Goal: Information Seeking & Learning: Check status

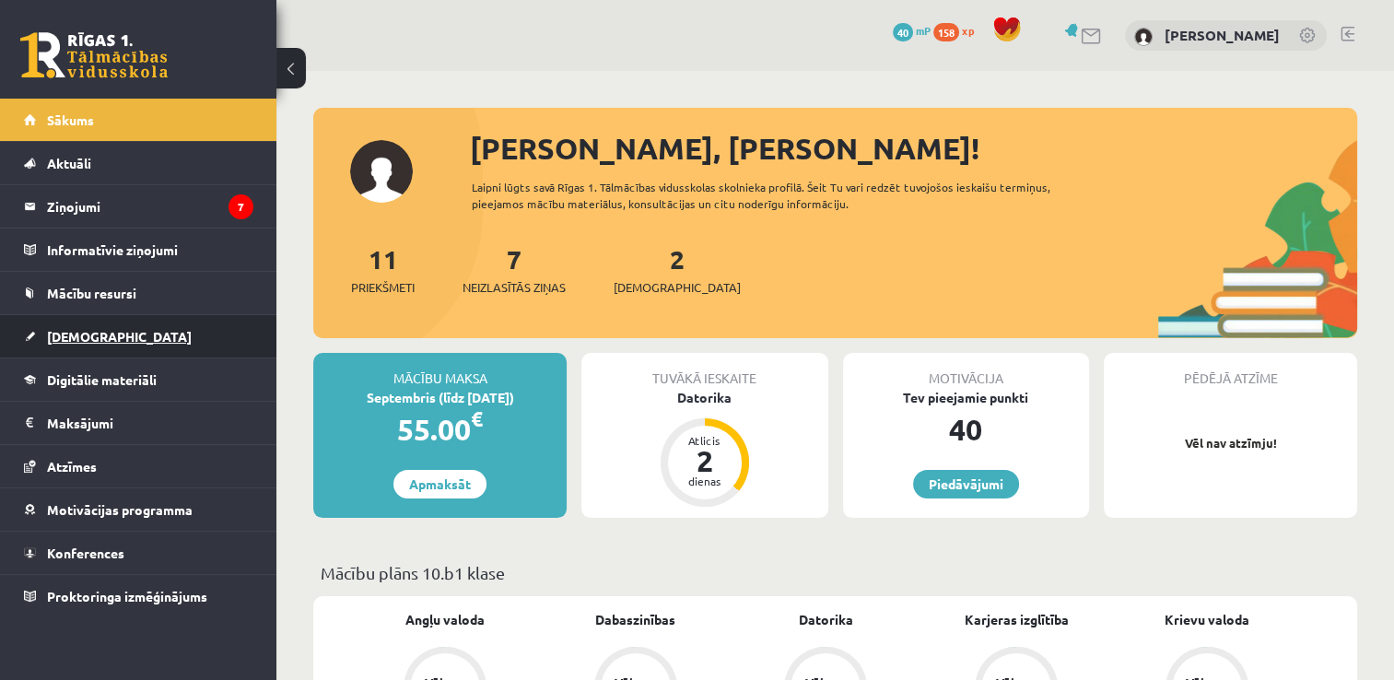
click at [90, 334] on span "[DEMOGRAPHIC_DATA]" at bounding box center [119, 336] width 145 height 17
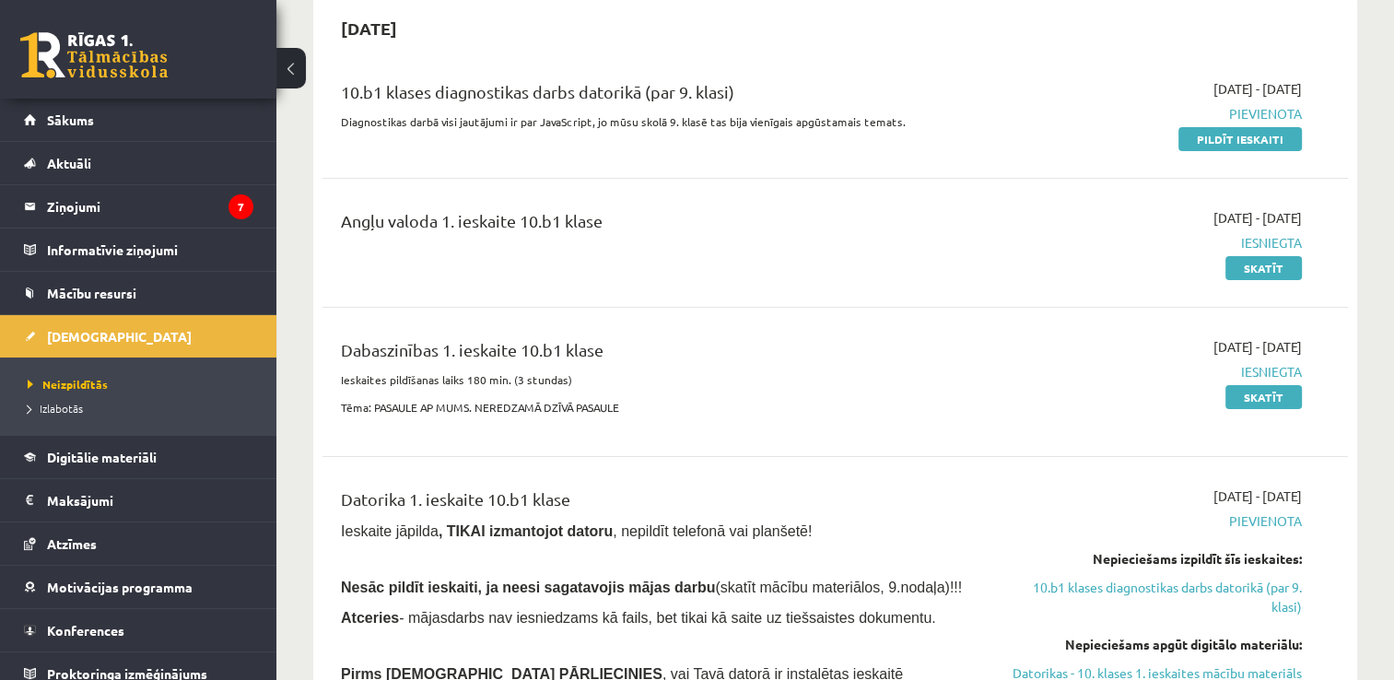
scroll to position [461, 0]
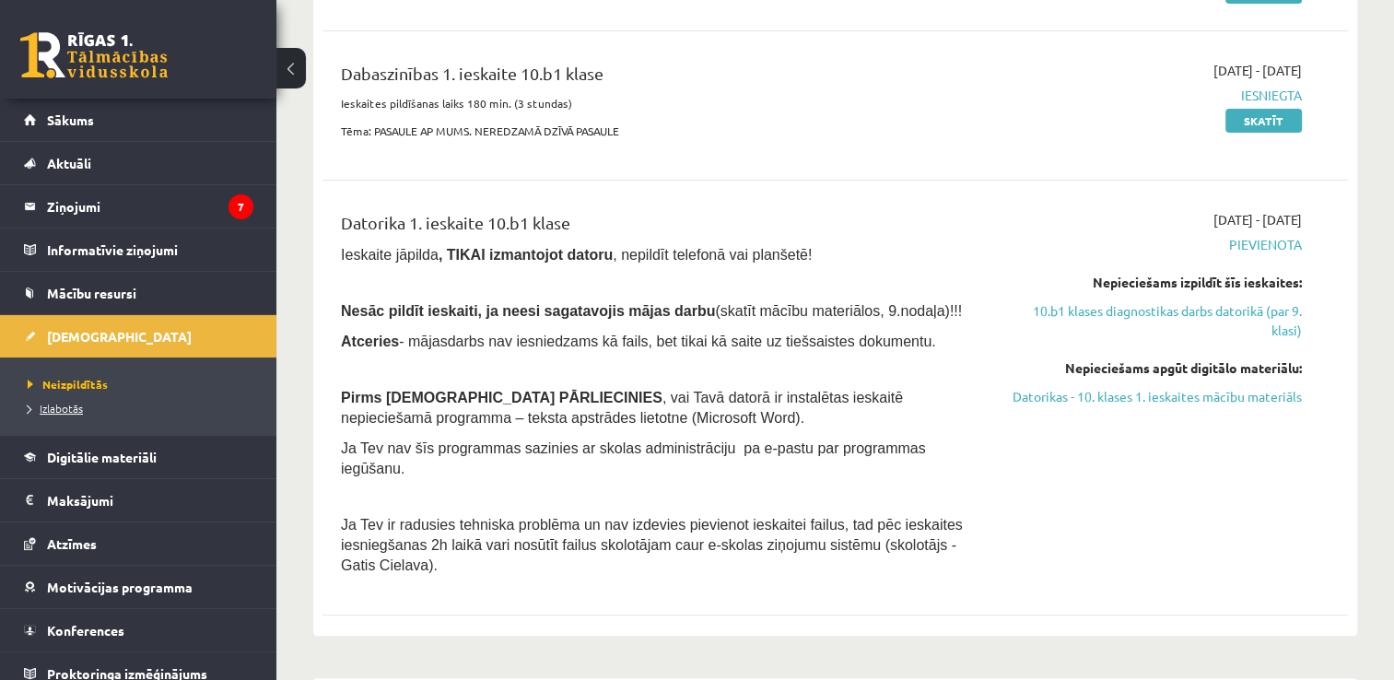
click at [49, 413] on span "Izlabotās" at bounding box center [55, 408] width 55 height 15
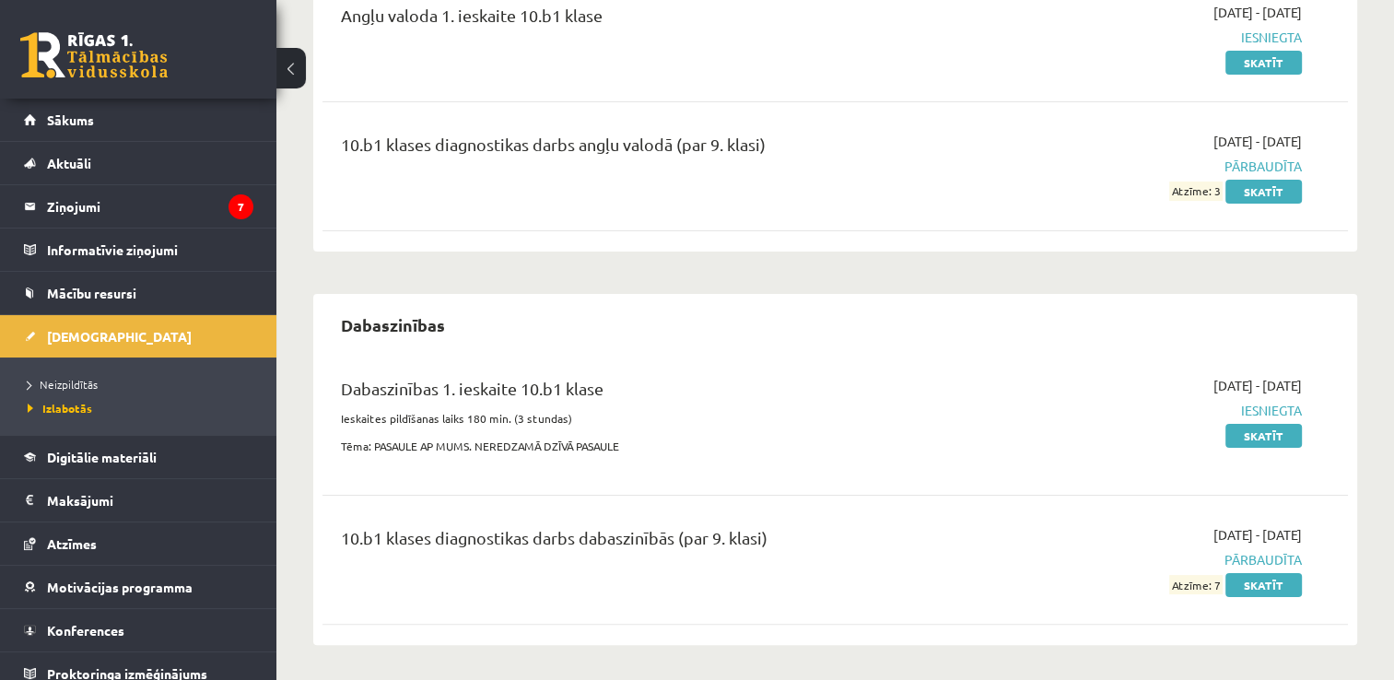
scroll to position [76, 0]
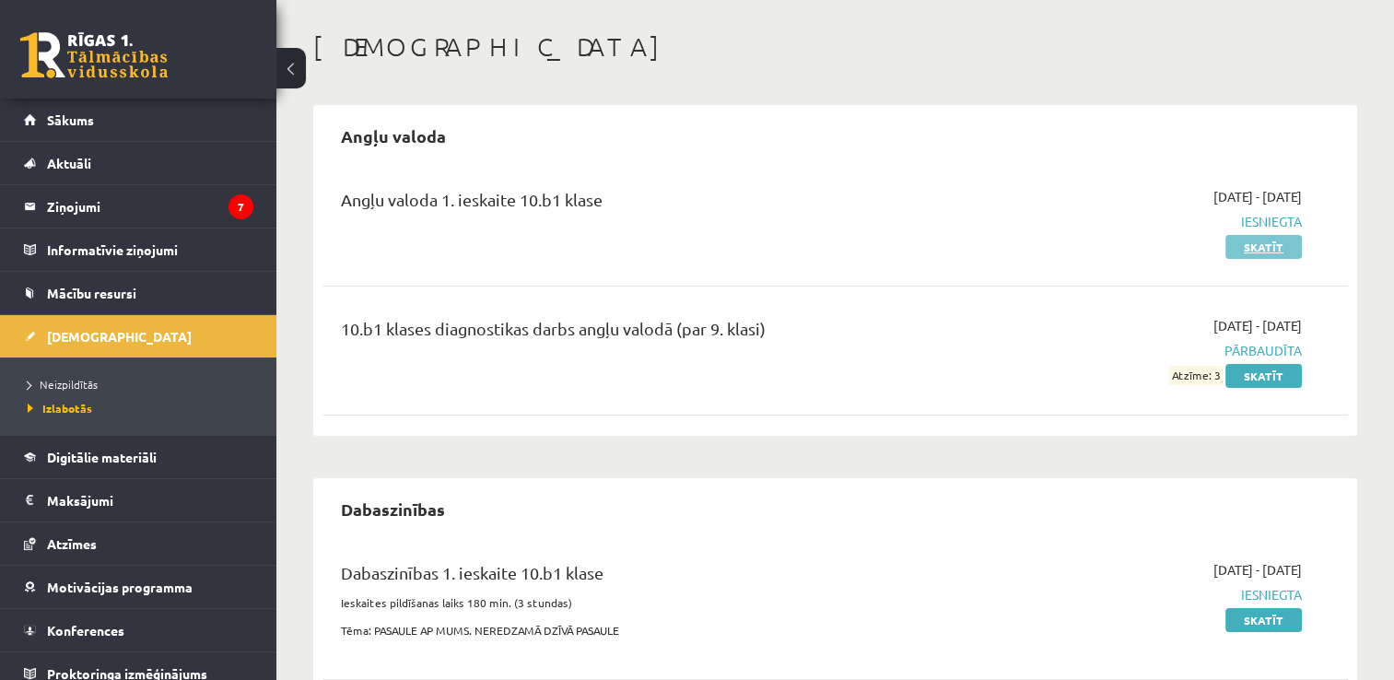
click at [1268, 249] on link "Skatīt" at bounding box center [1263, 247] width 76 height 24
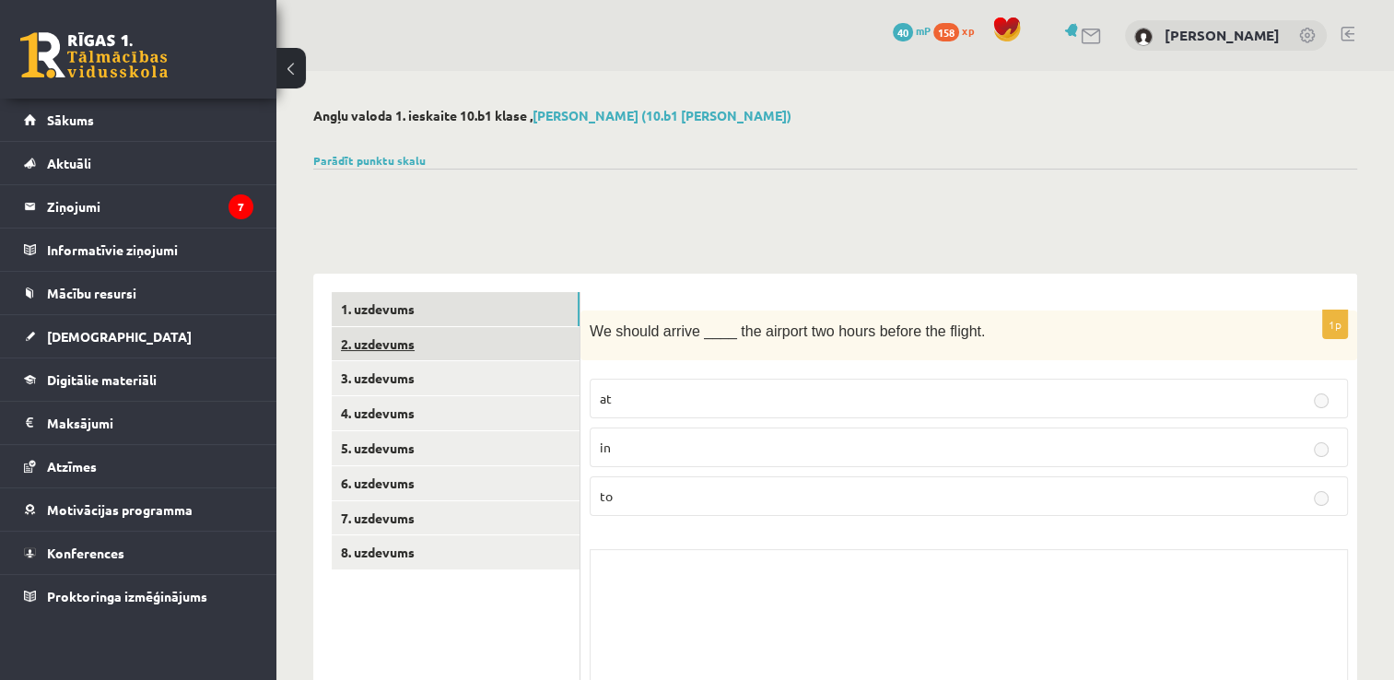
click at [402, 342] on link "2. uzdevums" at bounding box center [456, 344] width 248 height 34
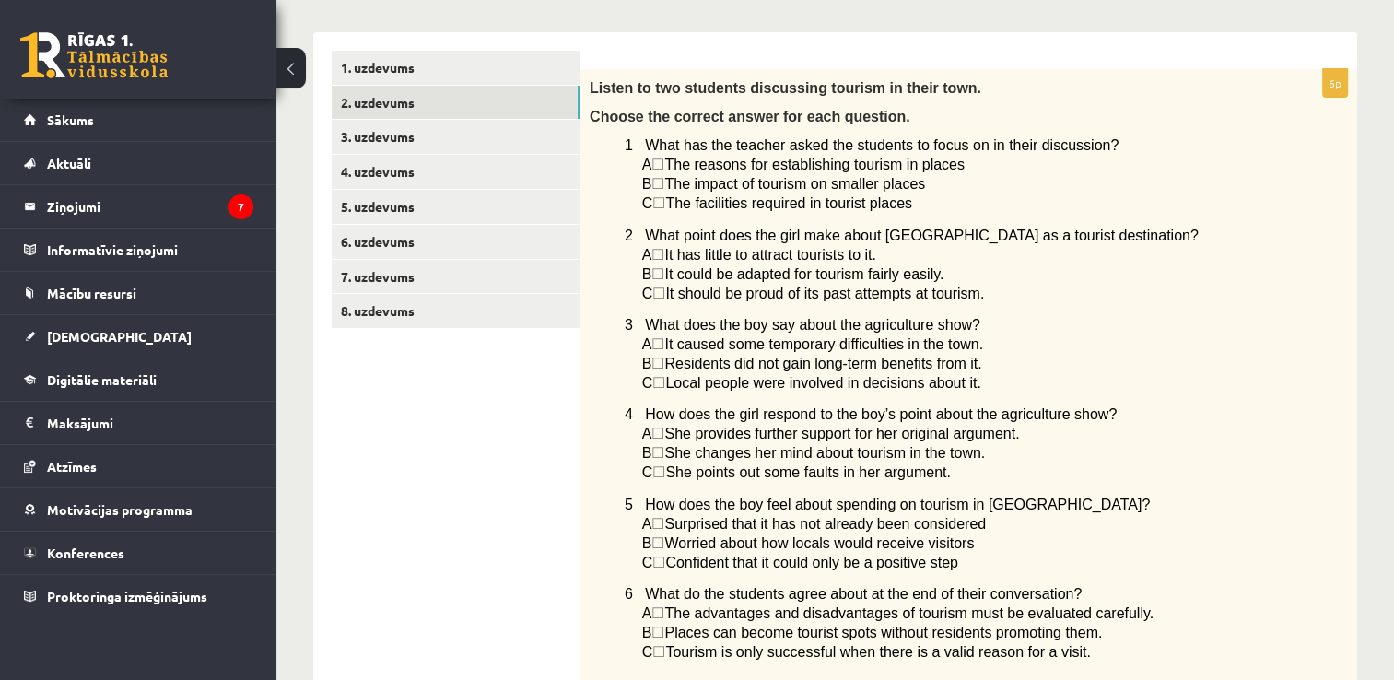
scroll to position [149, 0]
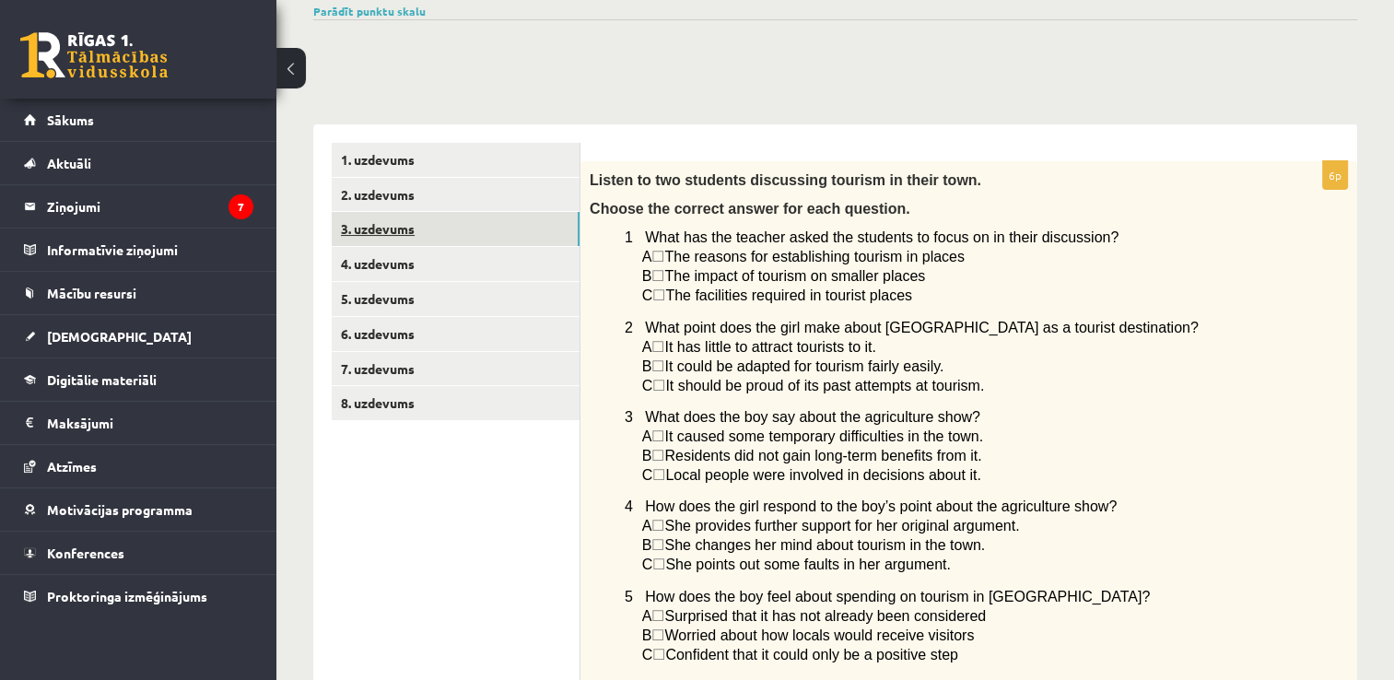
click at [366, 234] on link "3. uzdevums" at bounding box center [456, 229] width 248 height 34
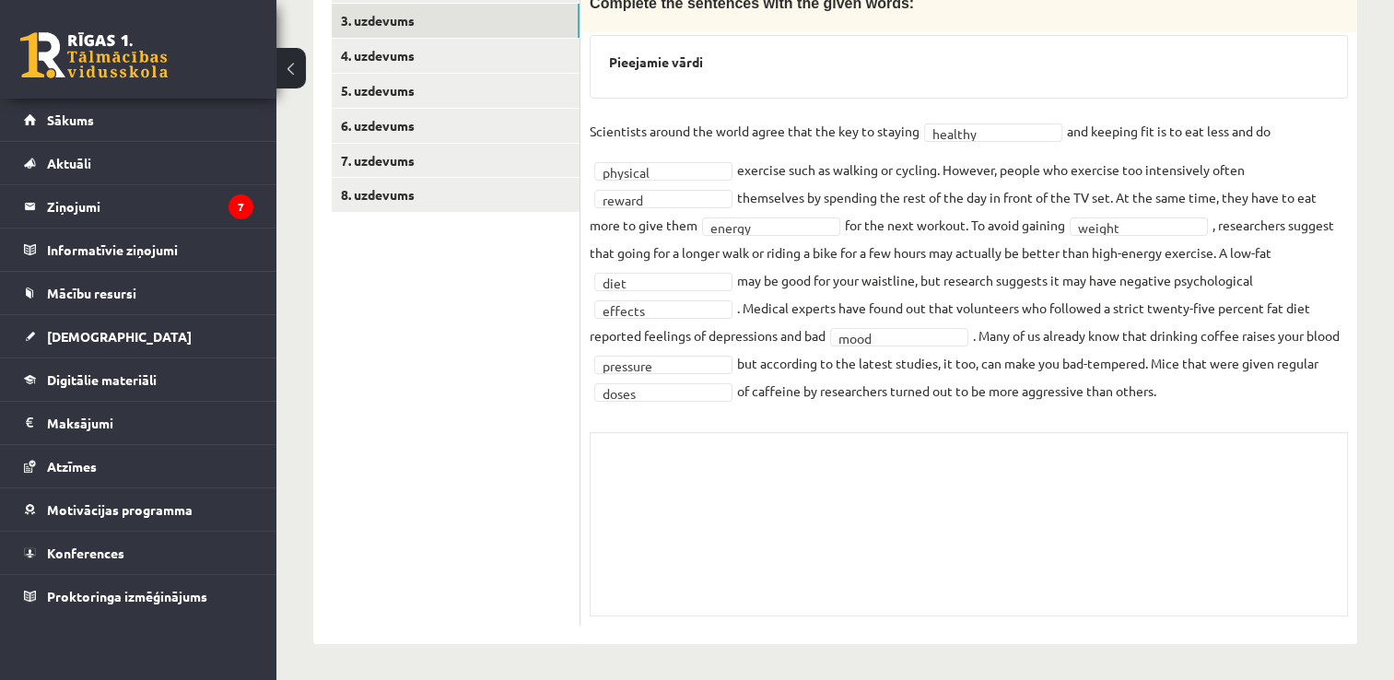
scroll to position [265, 0]
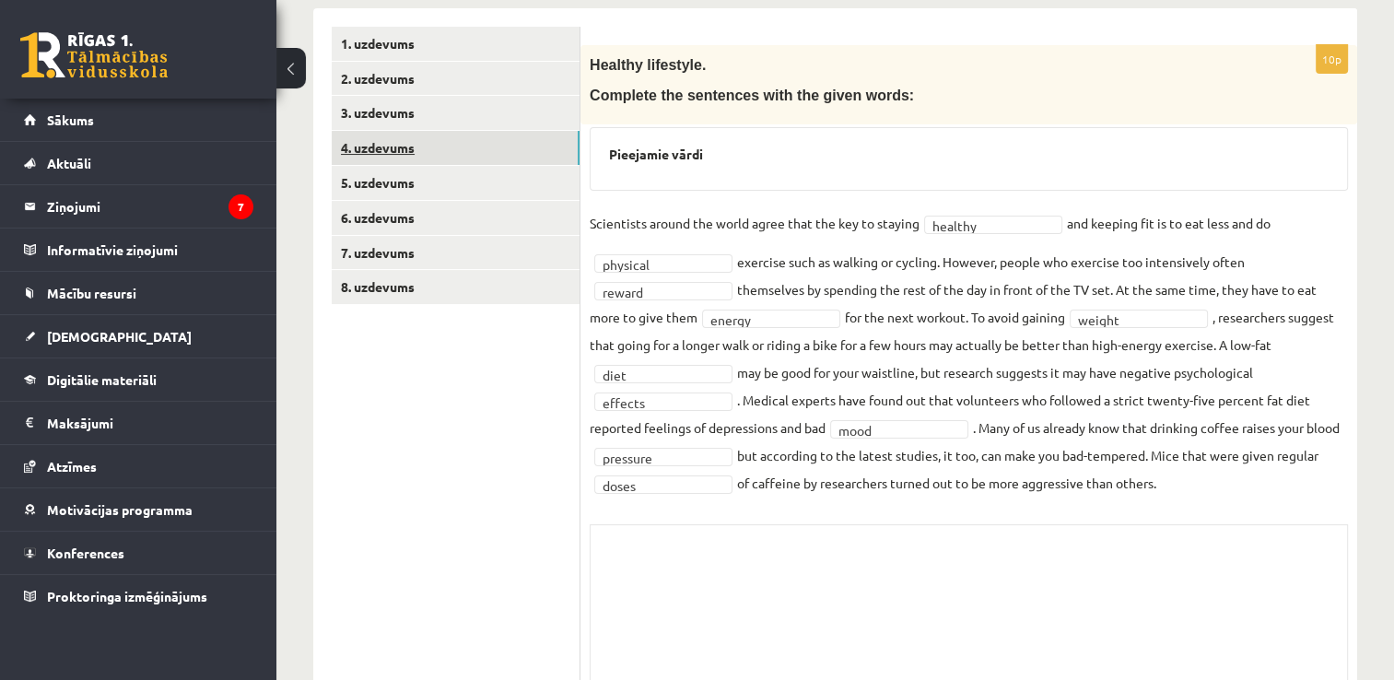
click at [404, 152] on link "4. uzdevums" at bounding box center [456, 148] width 248 height 34
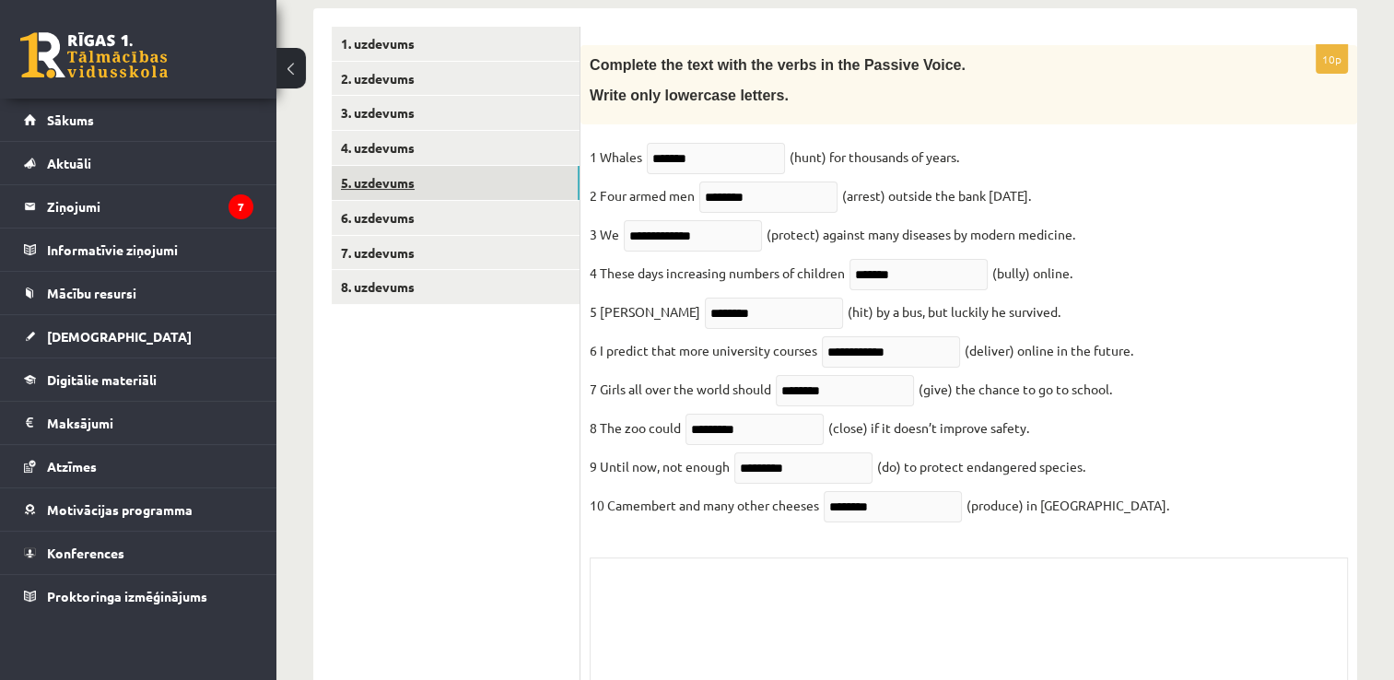
click at [397, 188] on link "5. uzdevums" at bounding box center [456, 183] width 248 height 34
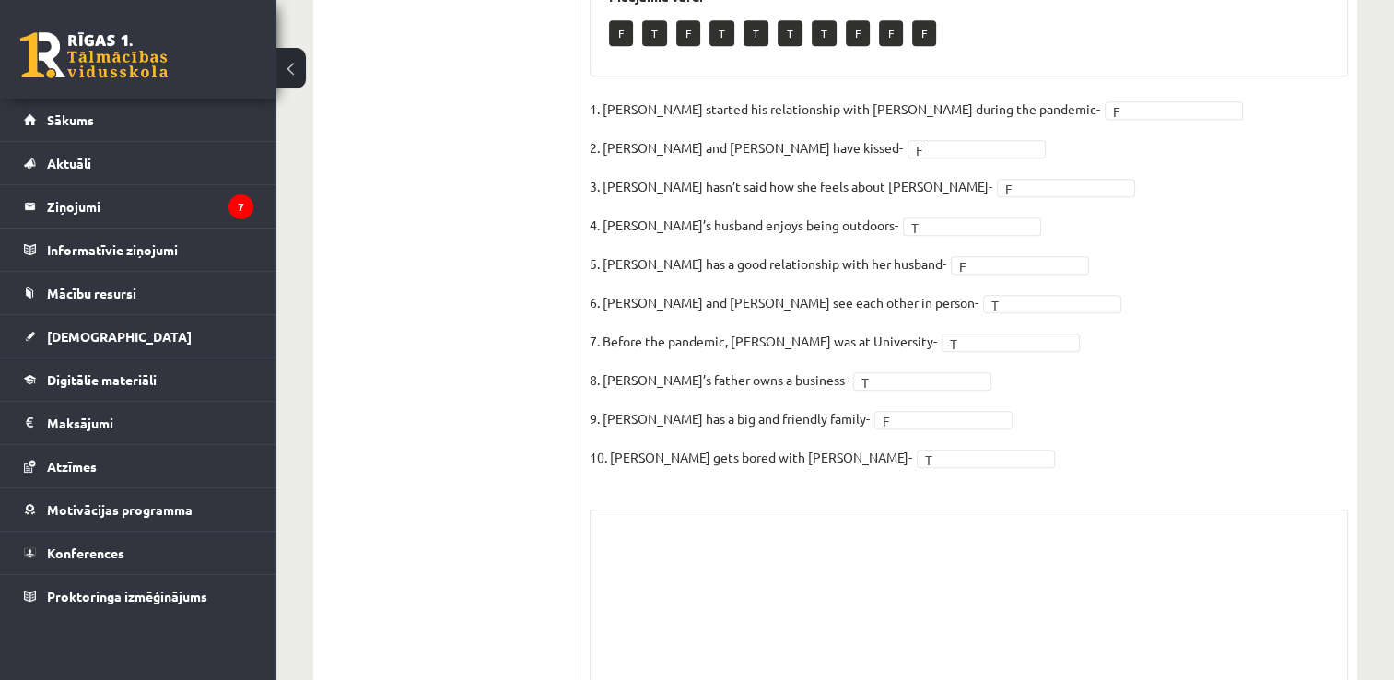
scroll to position [463, 0]
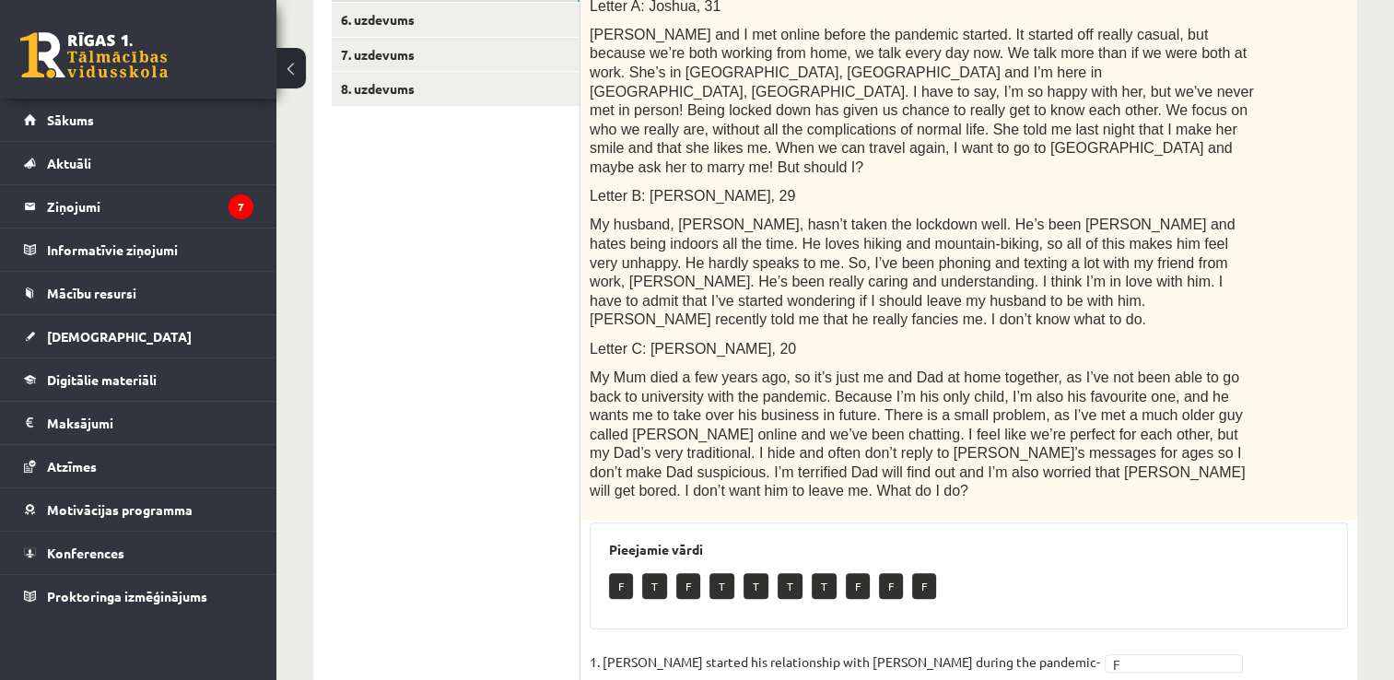
click at [623, 573] on p "F" at bounding box center [621, 586] width 24 height 26
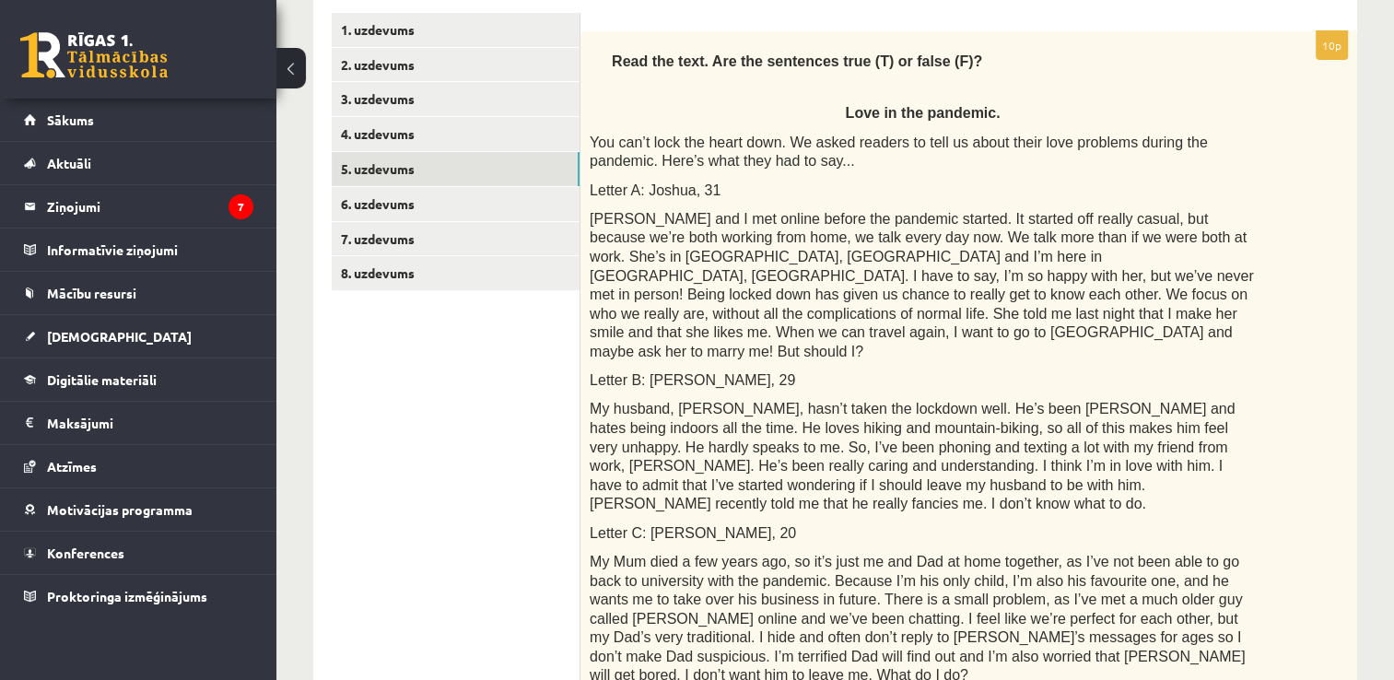
scroll to position [95, 0]
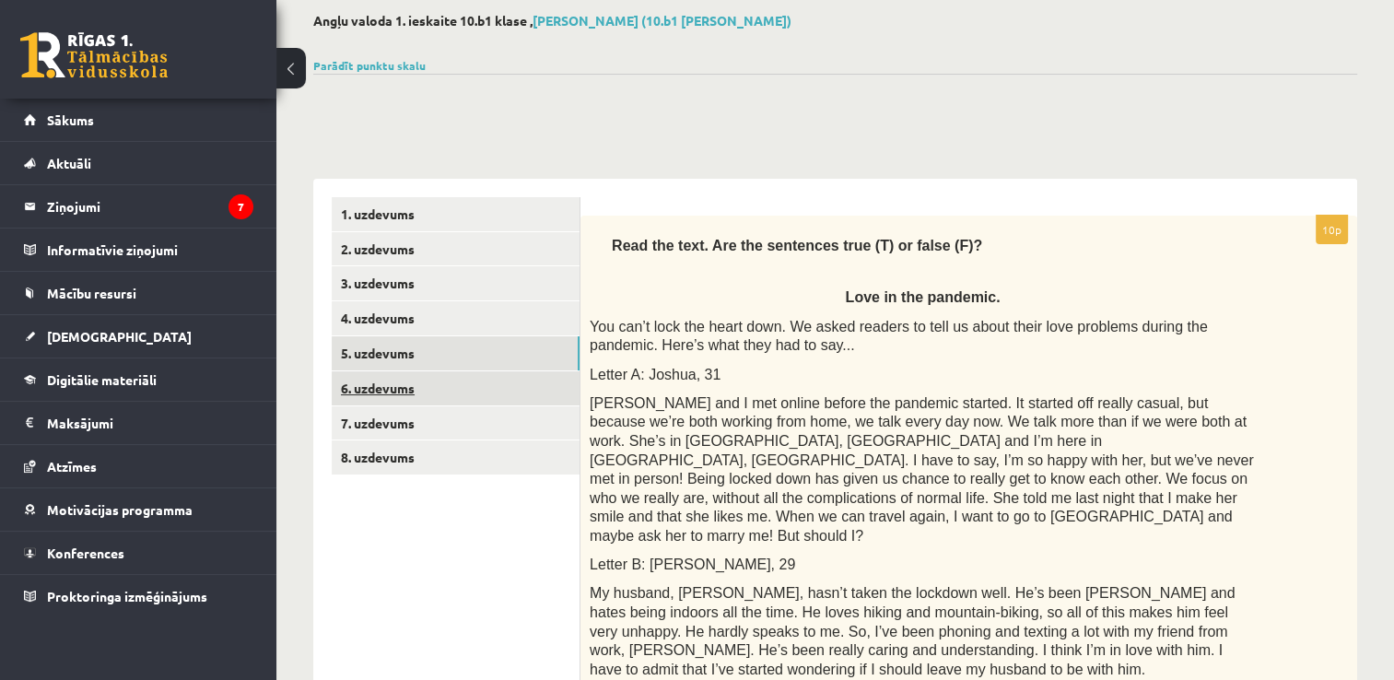
click at [406, 387] on link "6. uzdevums" at bounding box center [456, 388] width 248 height 34
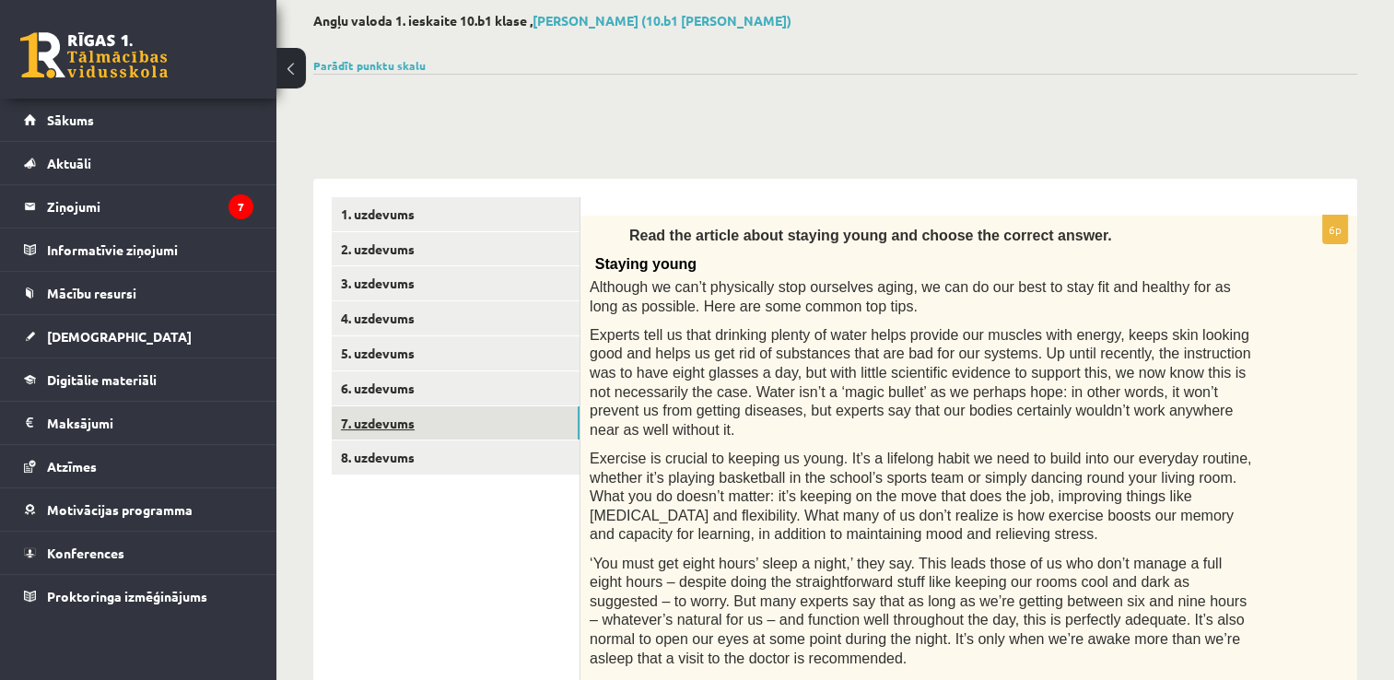
click at [415, 427] on link "7. uzdevums" at bounding box center [456, 423] width 248 height 34
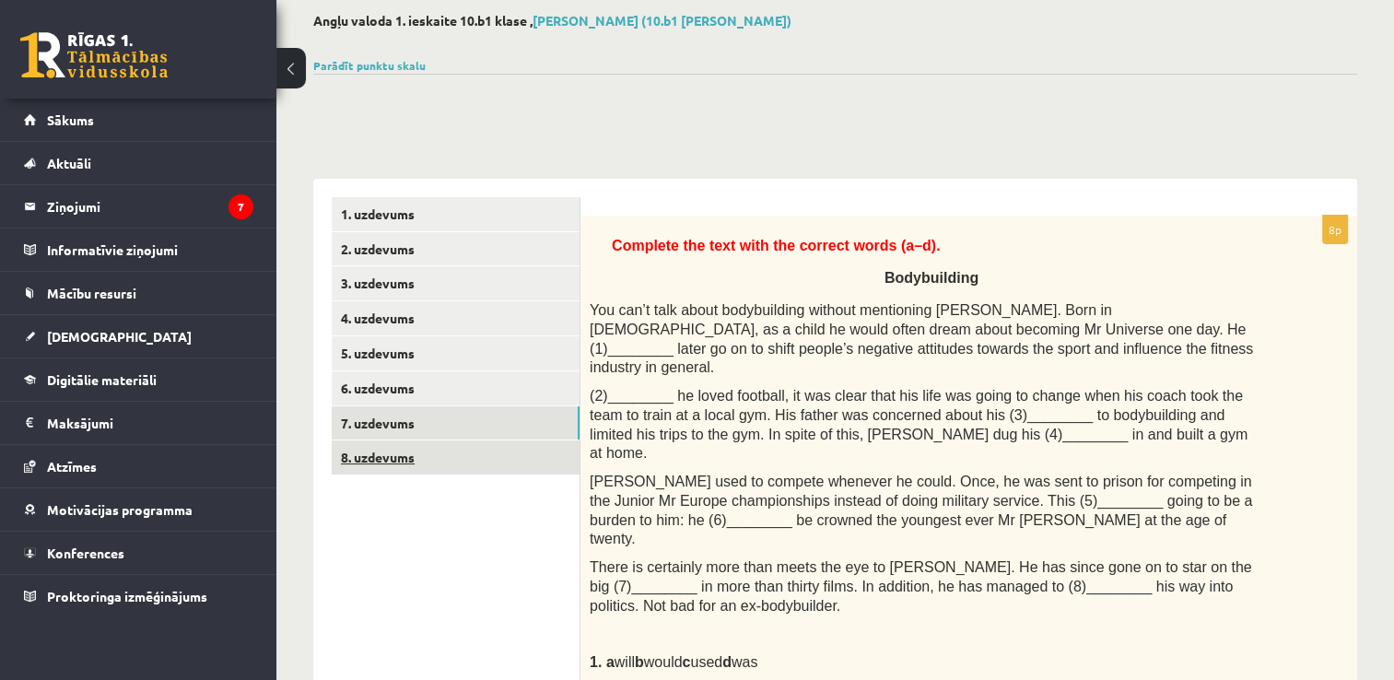
click at [413, 458] on link "8. uzdevums" at bounding box center [456, 457] width 248 height 34
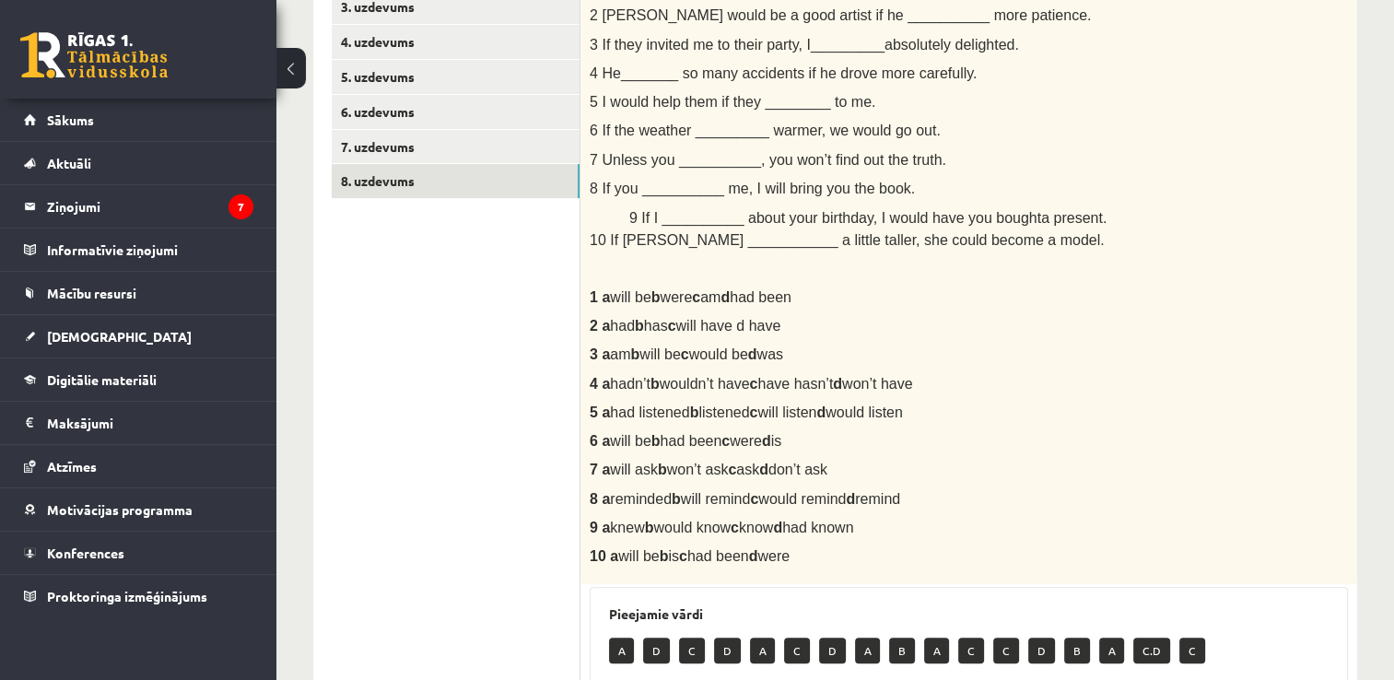
scroll to position [0, 0]
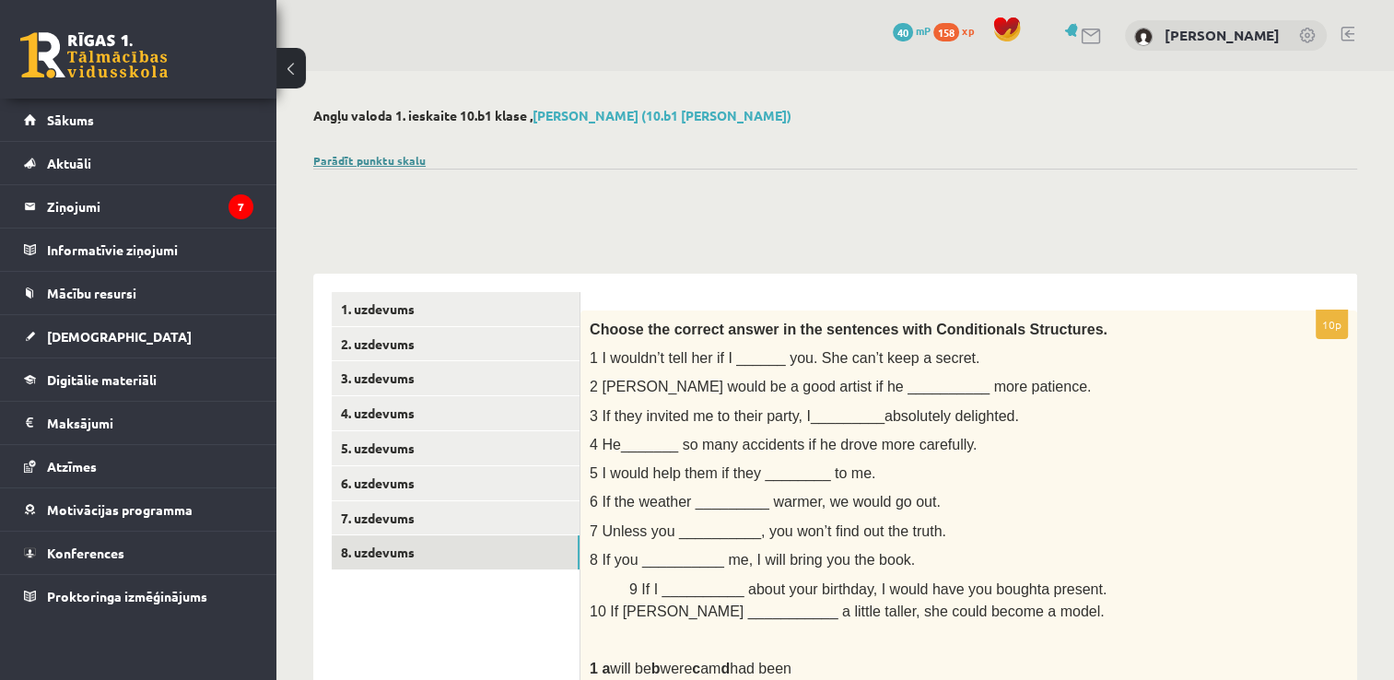
click at [370, 159] on link "Parādīt punktu skalu" at bounding box center [369, 160] width 112 height 15
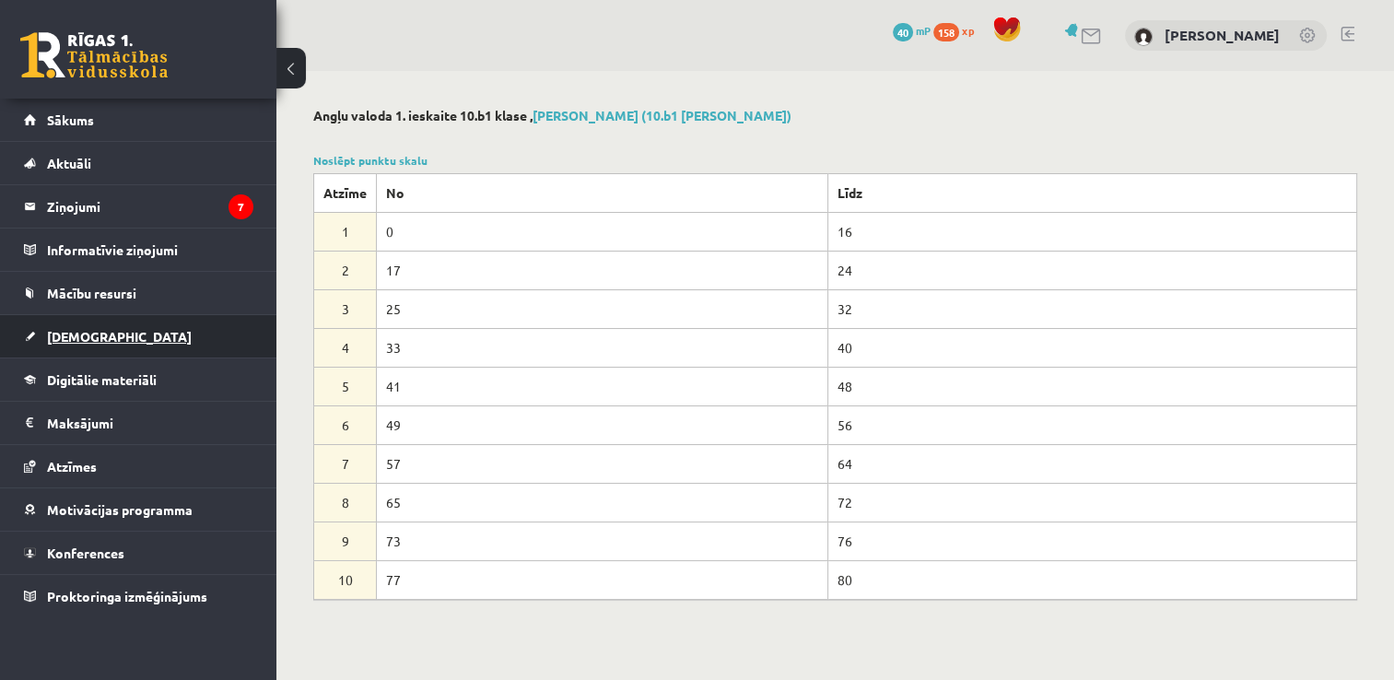
click at [96, 335] on span "[DEMOGRAPHIC_DATA]" at bounding box center [119, 336] width 145 height 17
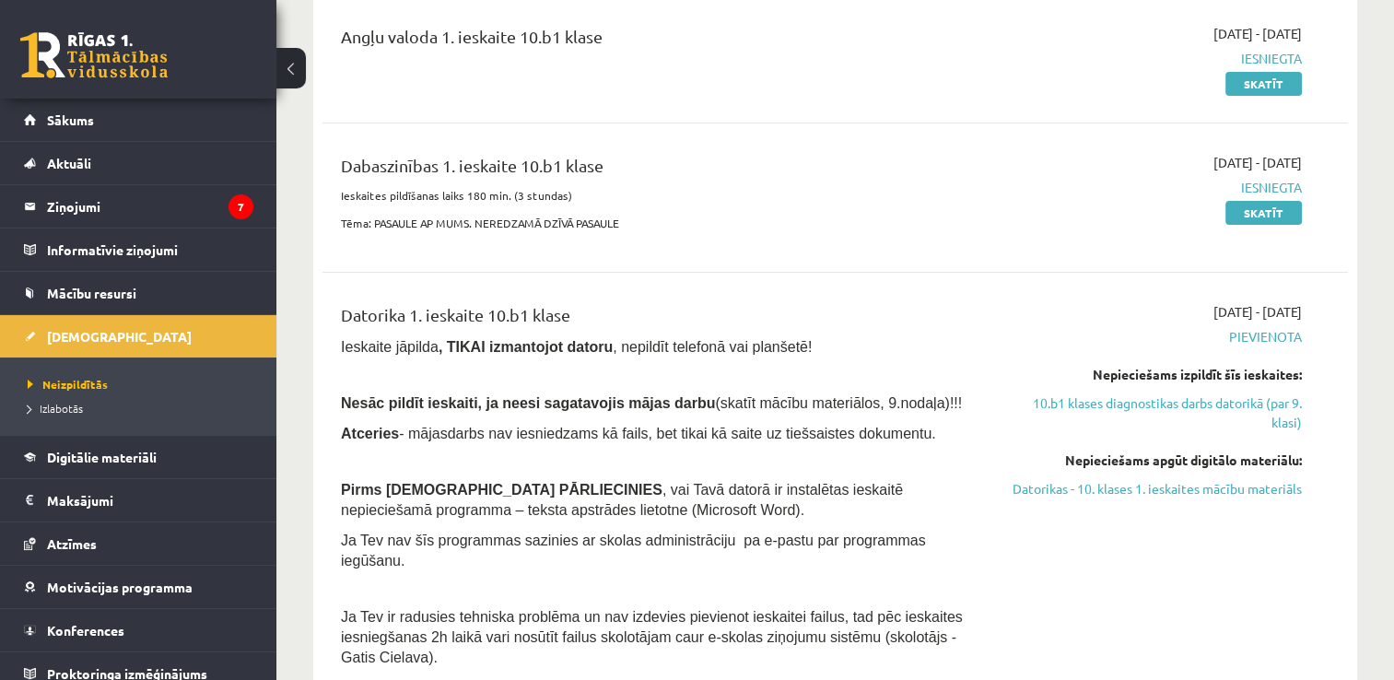
scroll to position [92, 0]
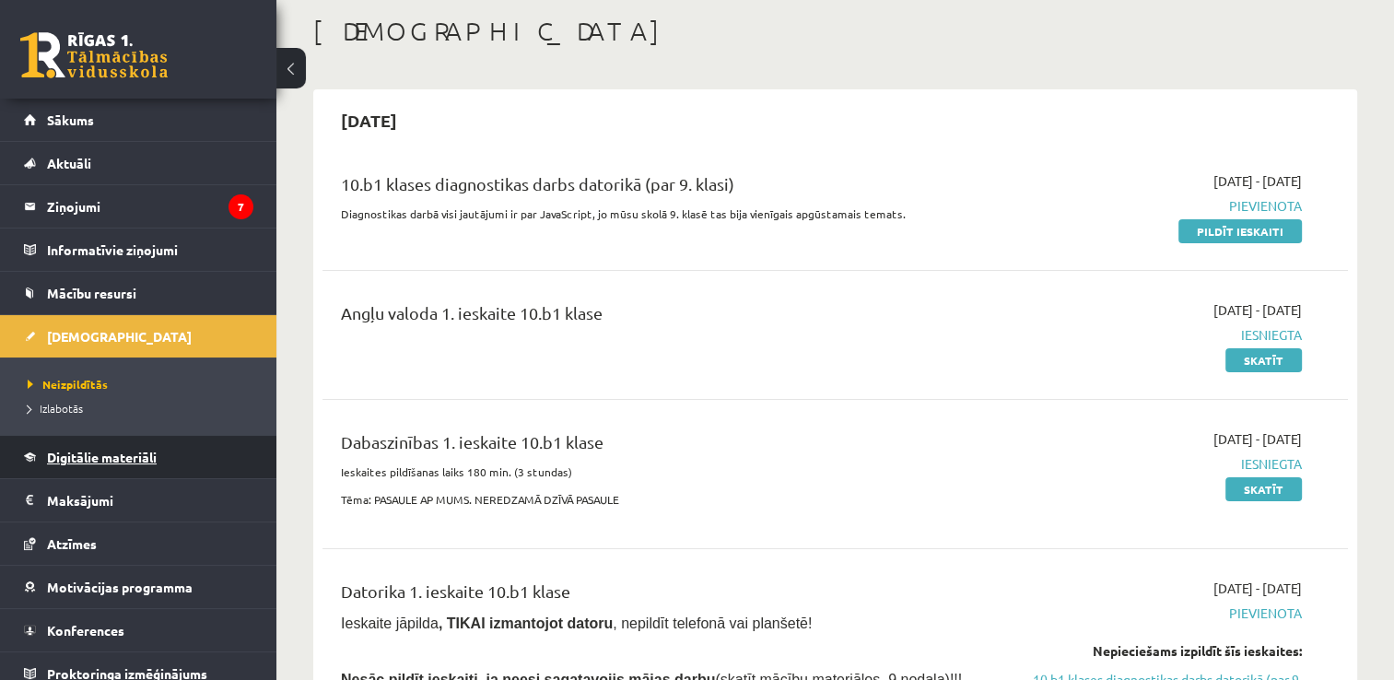
click at [74, 459] on span "Digitālie materiāli" at bounding box center [102, 457] width 110 height 17
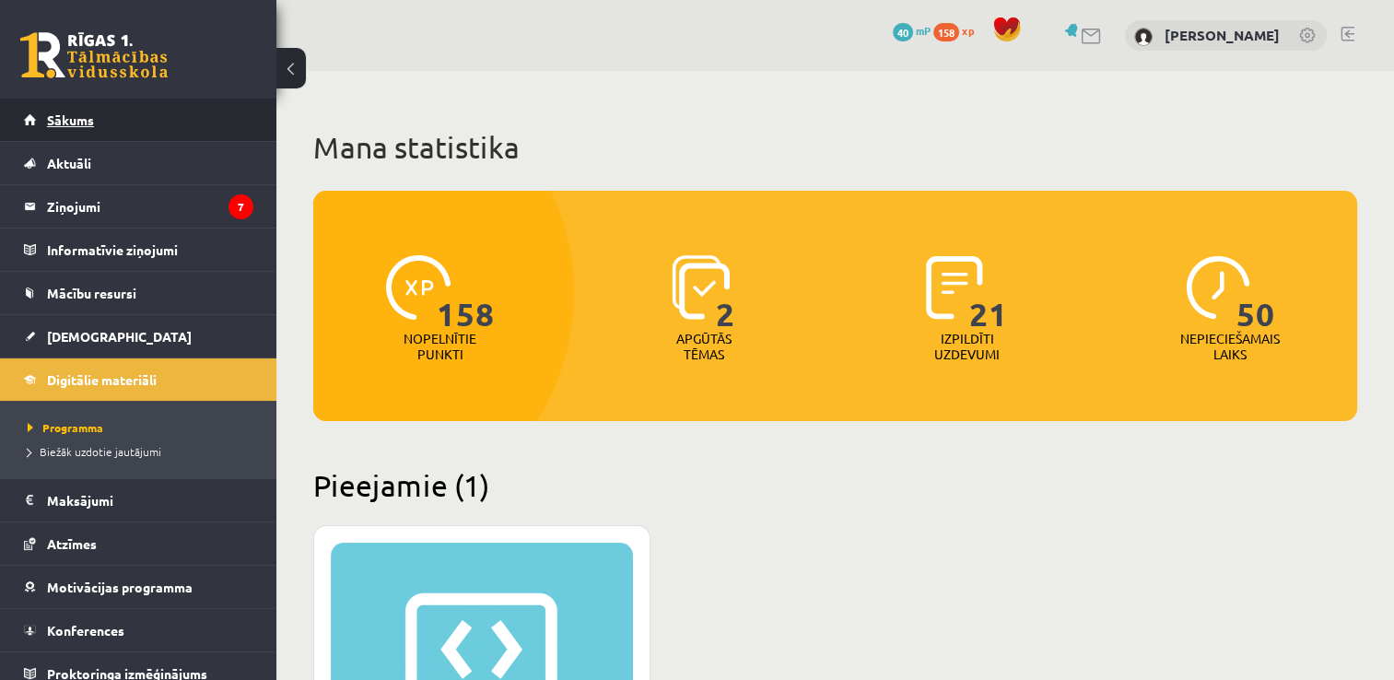
click at [89, 120] on span "Sākums" at bounding box center [70, 119] width 47 height 17
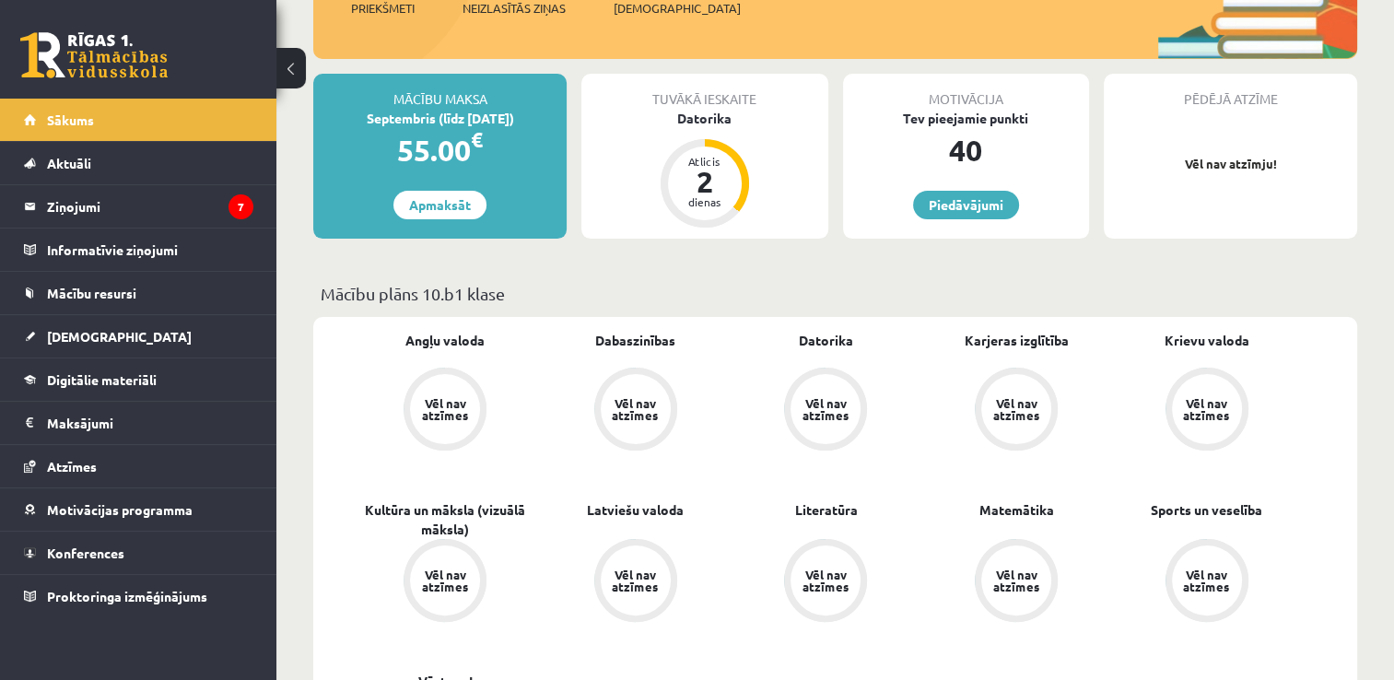
scroll to position [95, 0]
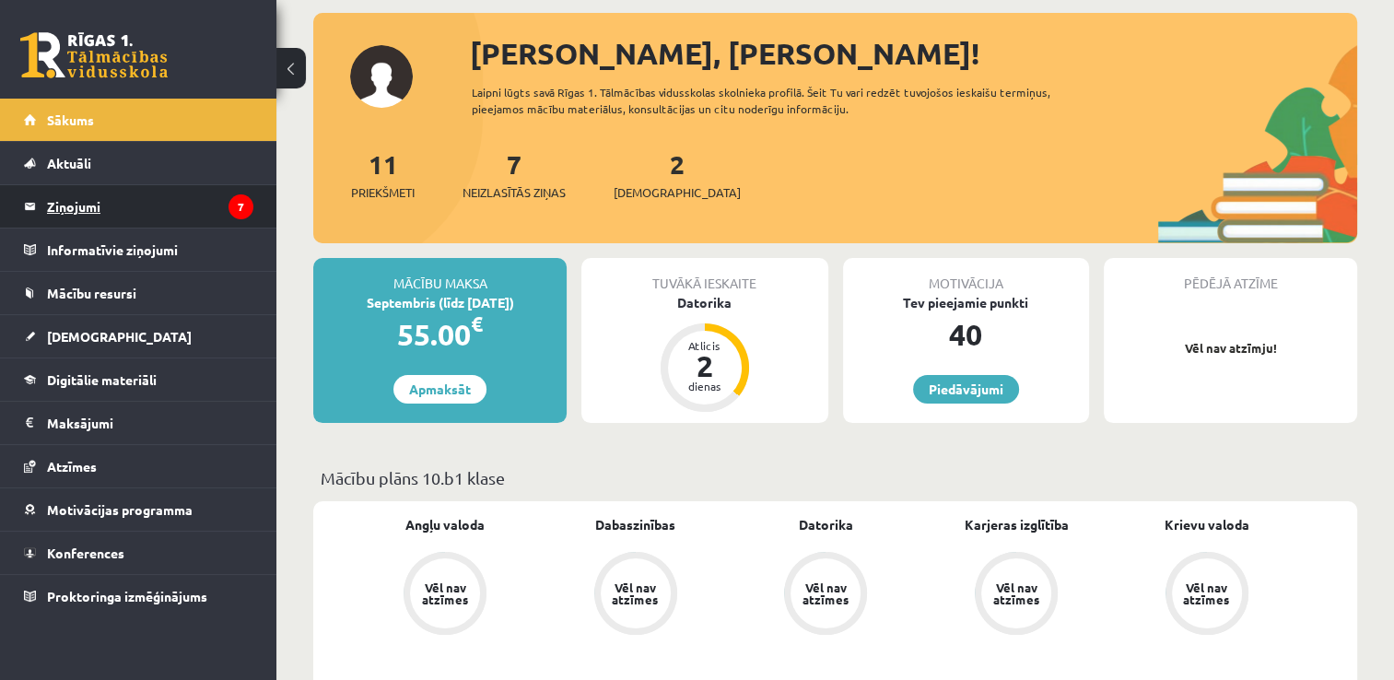
click at [85, 207] on legend "Ziņojumi 7" at bounding box center [150, 206] width 206 height 42
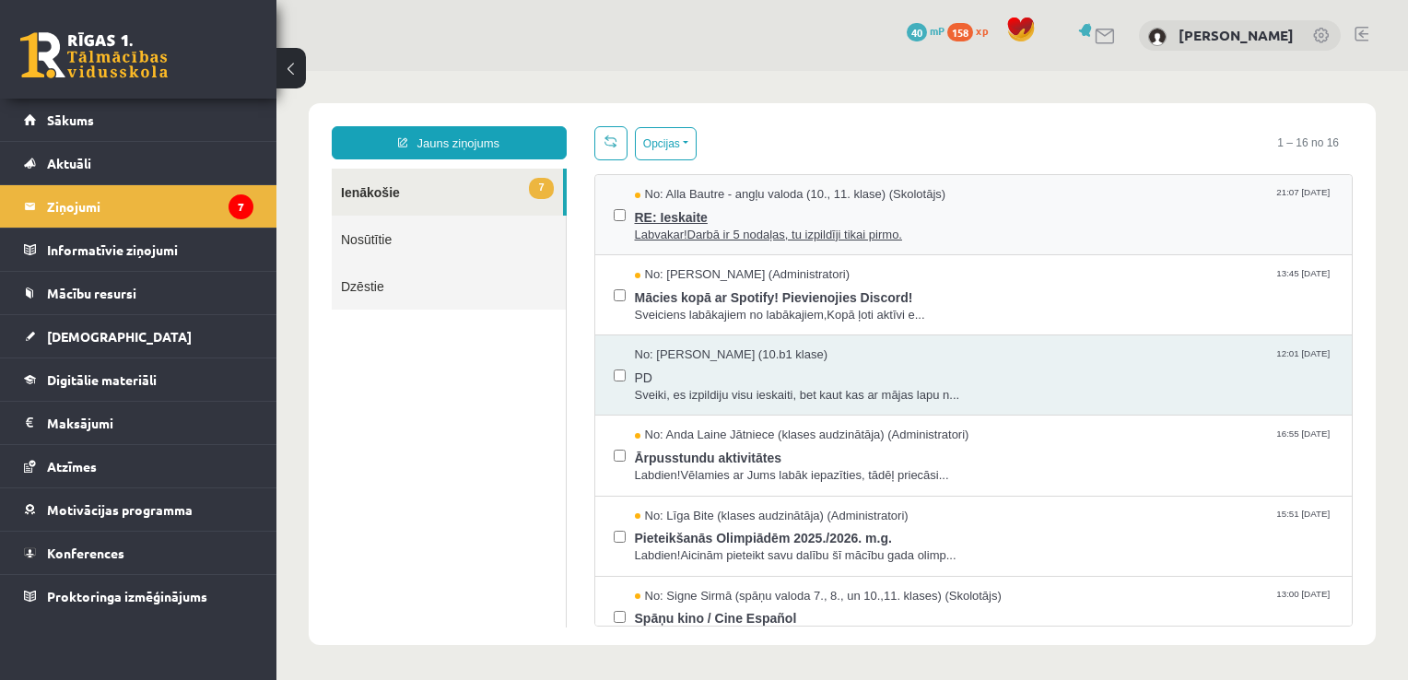
click at [695, 232] on span "Labvakar!Darbā ir 5 nodaļas, tu izpildīji tikai pirmo." at bounding box center [984, 236] width 699 height 18
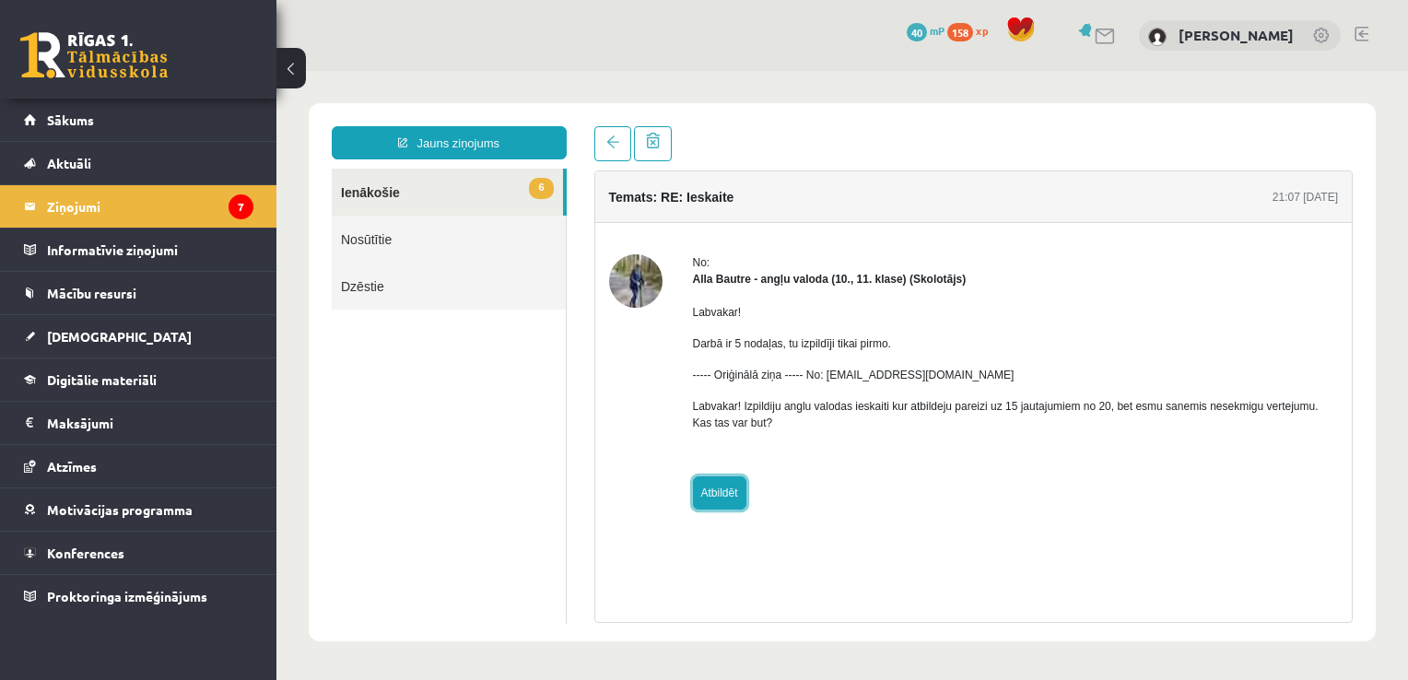
click at [732, 492] on link "Atbildēt" at bounding box center [719, 492] width 53 height 33
type input "**********"
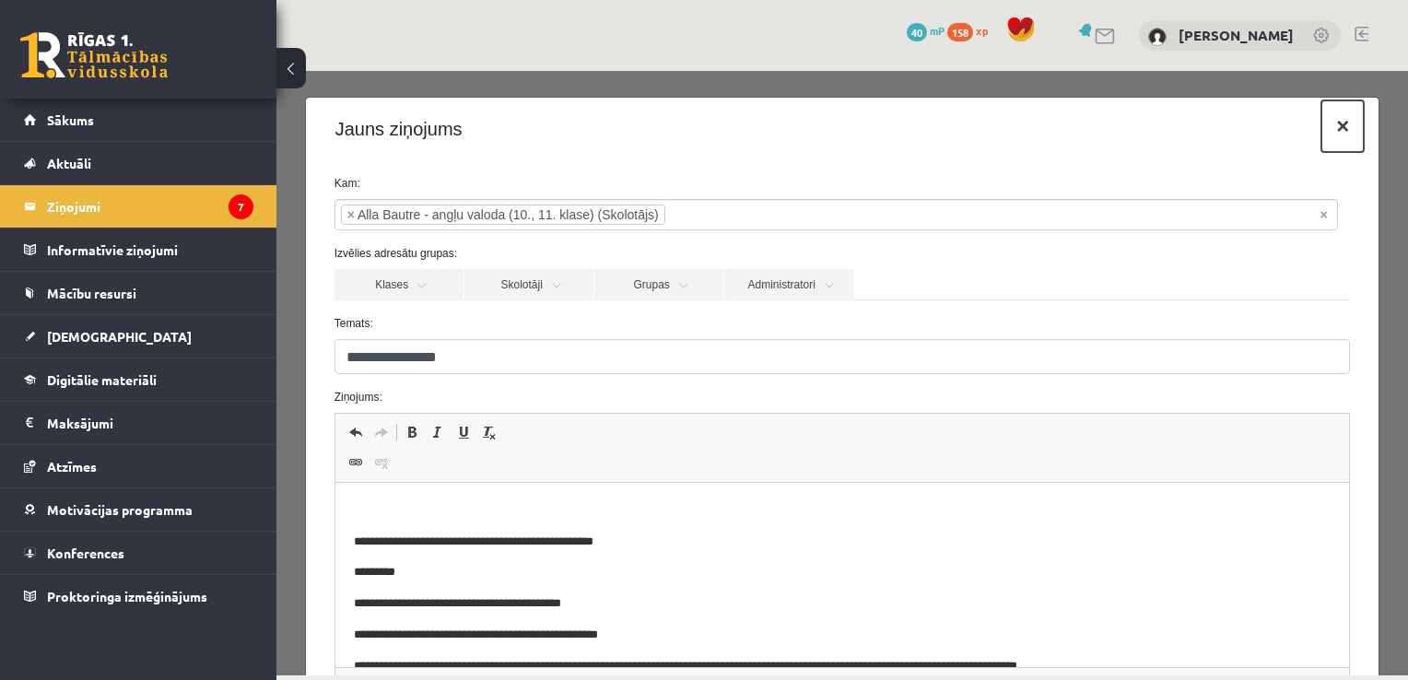
click at [1333, 127] on button "×" at bounding box center [1342, 126] width 42 height 52
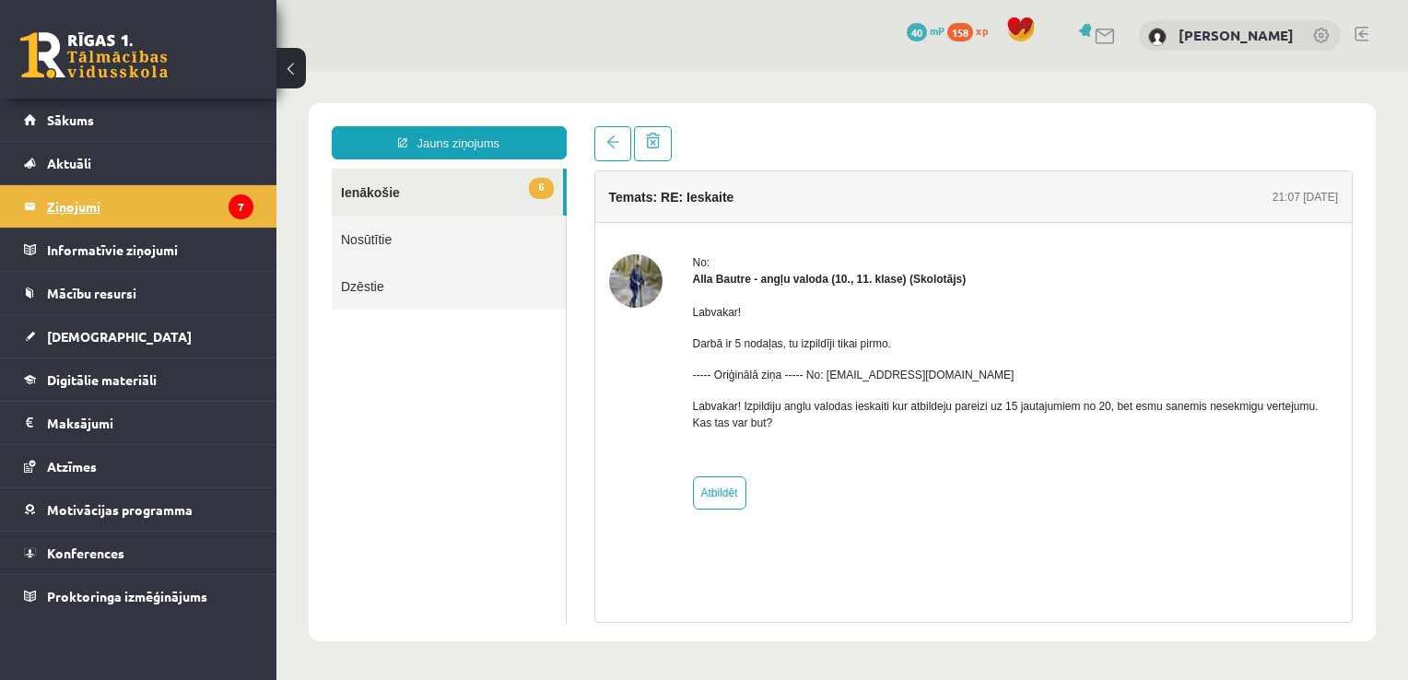
click at [92, 208] on legend "Ziņojumi 7" at bounding box center [150, 206] width 206 height 42
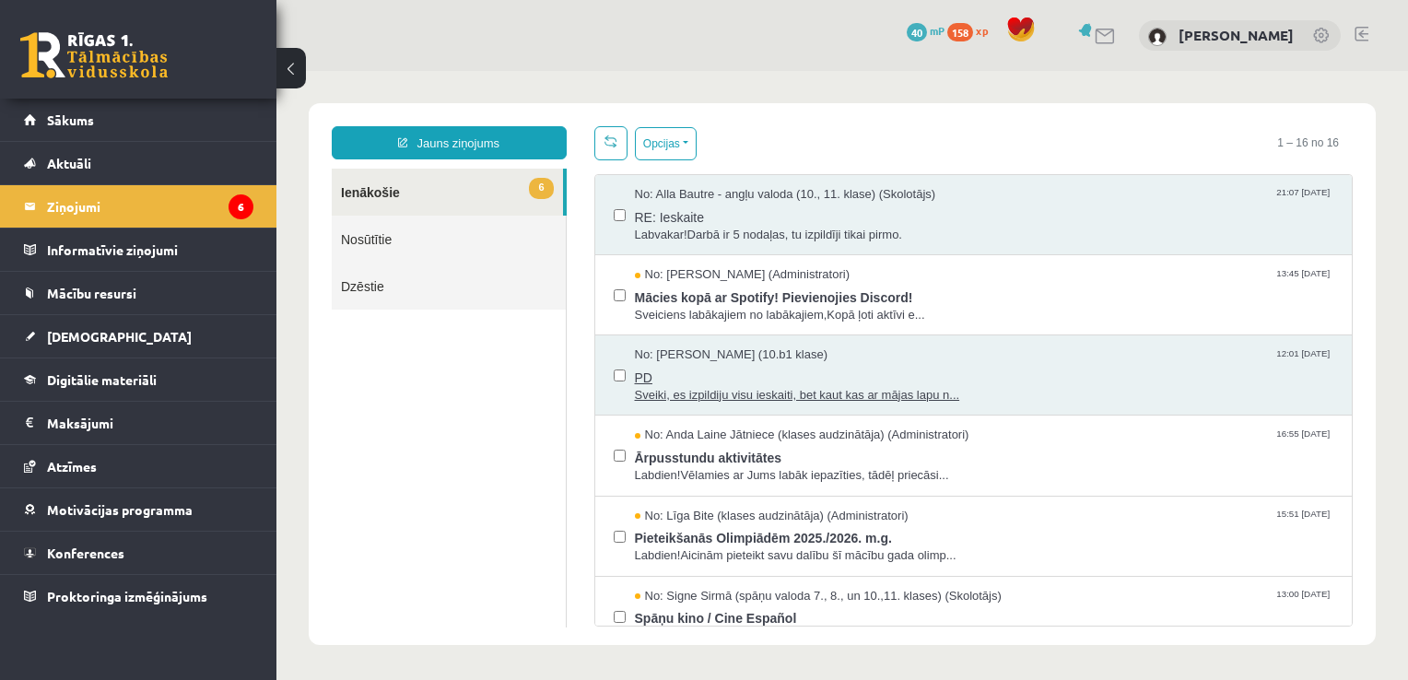
click at [756, 398] on span "Sveiki, es izpildiju visu ieskaiti, bet kaut kas ar mājas lapu n..." at bounding box center [984, 396] width 699 height 18
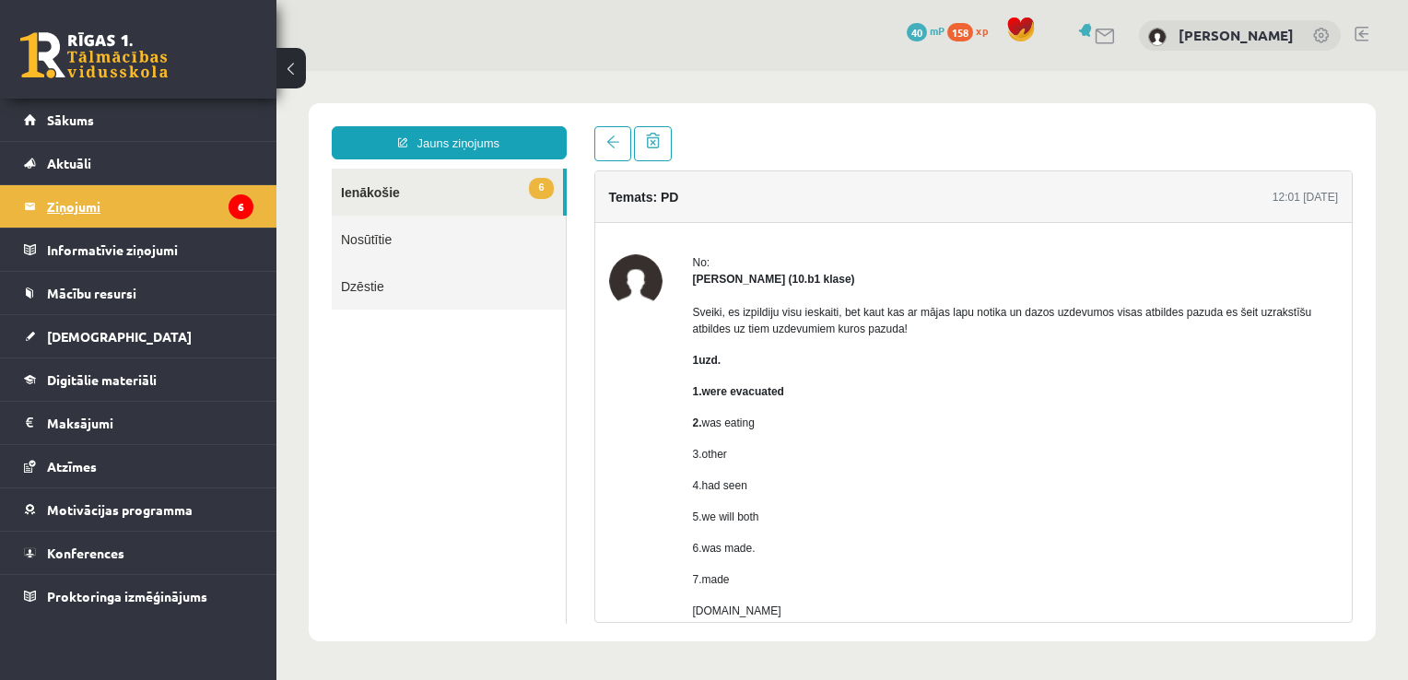
click at [90, 204] on legend "Ziņojumi 6" at bounding box center [150, 206] width 206 height 42
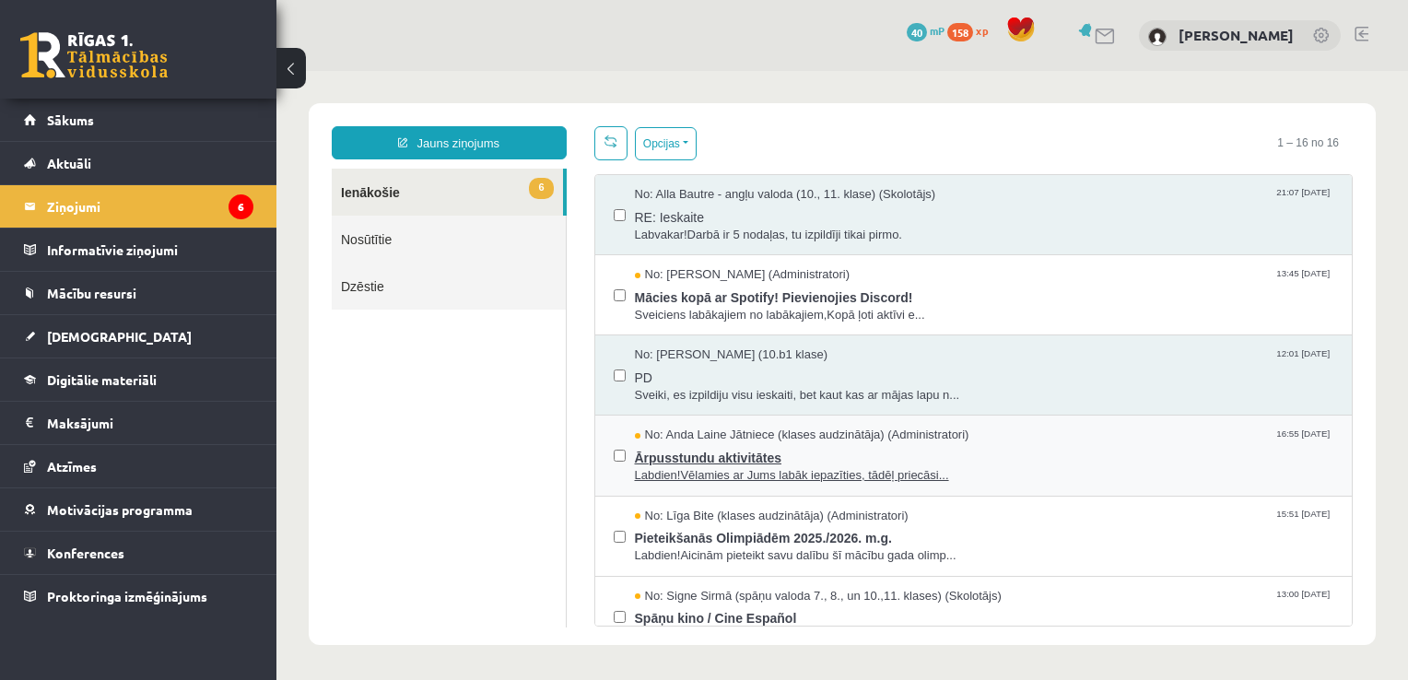
click at [659, 451] on span "Ārpusstundu aktivitātes" at bounding box center [984, 455] width 699 height 23
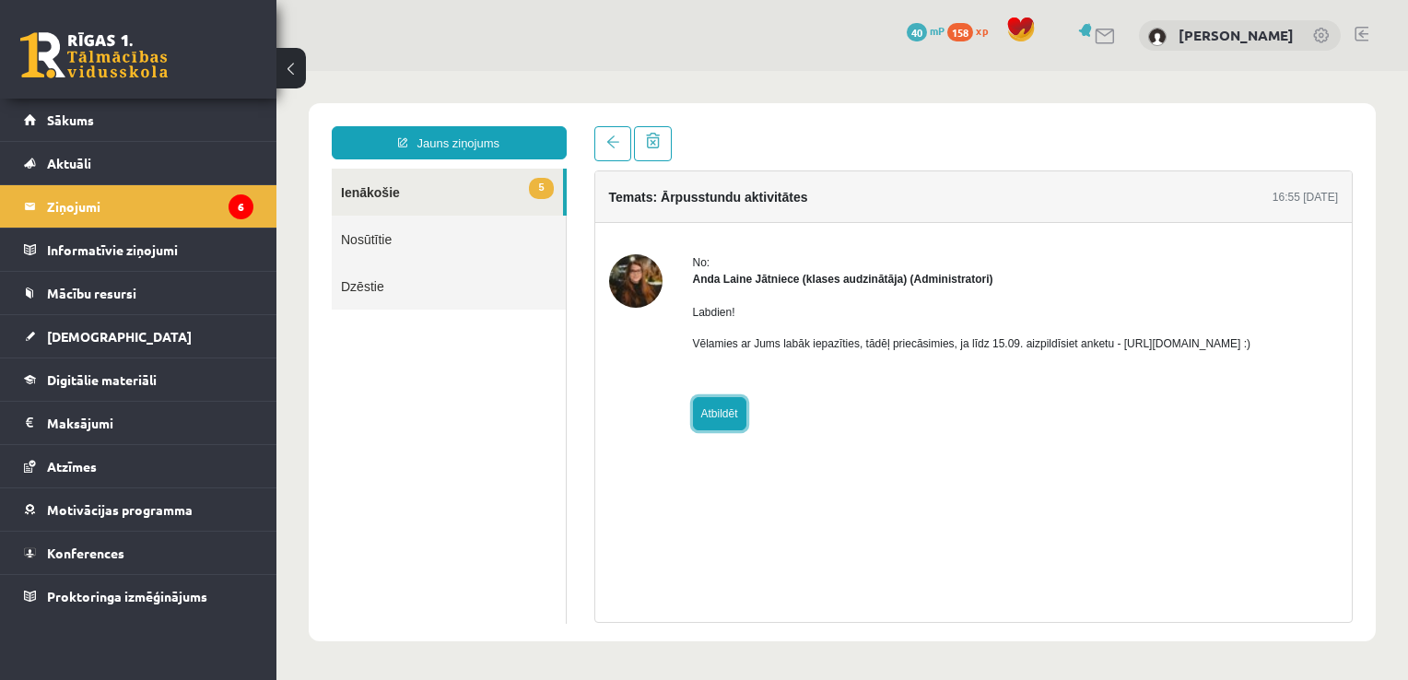
click at [719, 415] on link "Atbildēt" at bounding box center [719, 413] width 53 height 33
type input "**********"
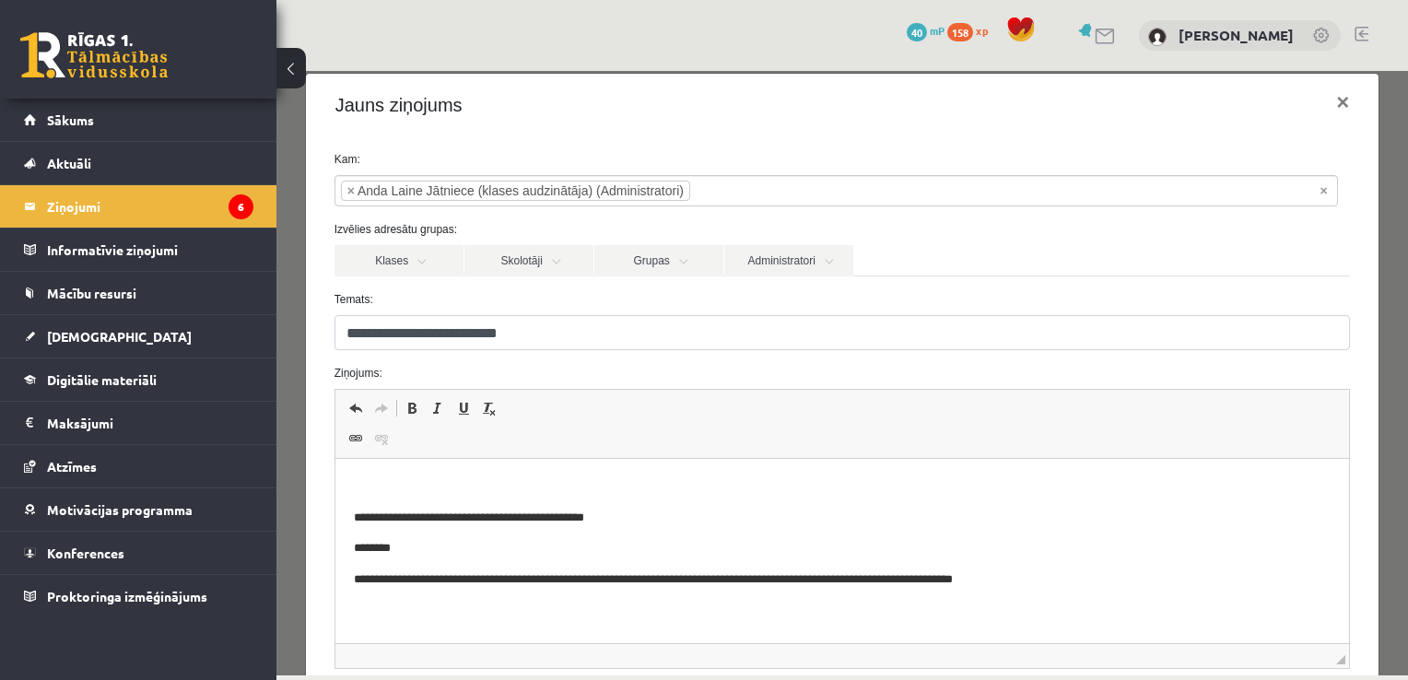
scroll to position [208, 0]
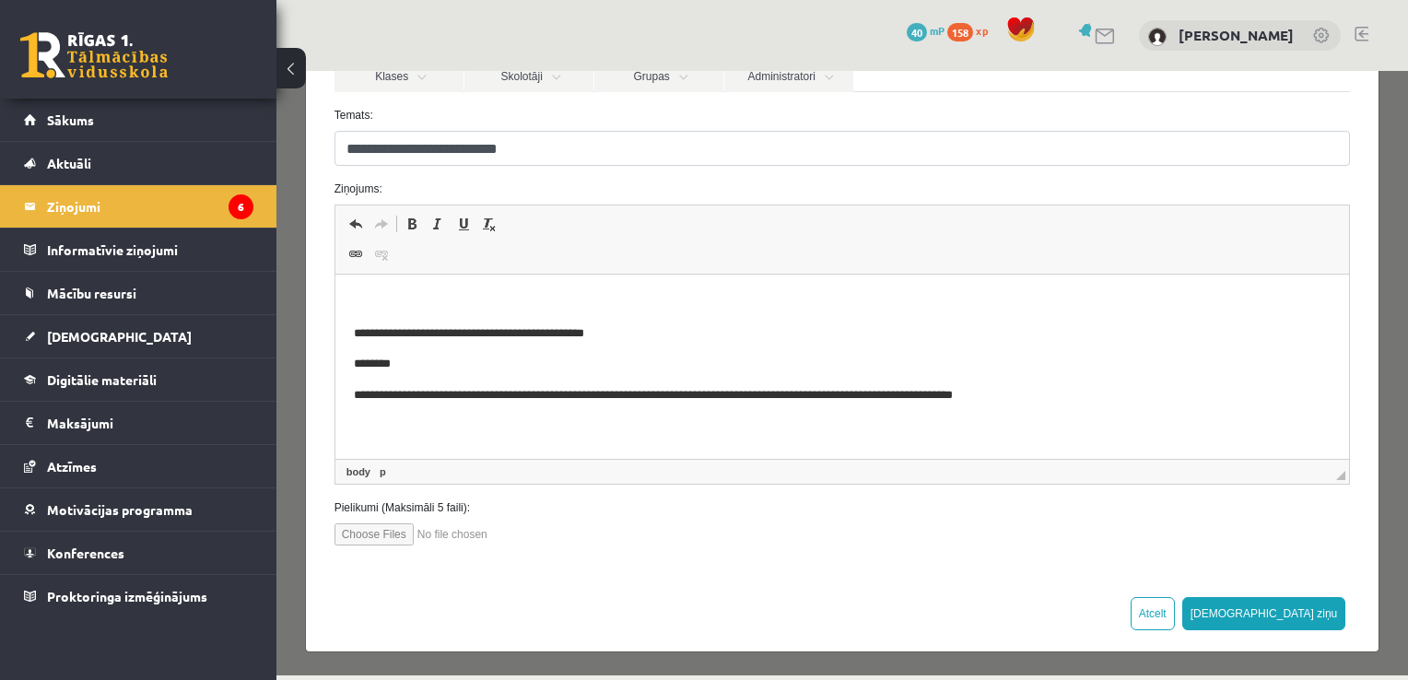
click at [969, 402] on p "**********" at bounding box center [835, 395] width 965 height 19
click at [1061, 391] on p "**********" at bounding box center [835, 395] width 965 height 19
click at [346, 535] on input "file" at bounding box center [438, 534] width 209 height 22
click at [71, 208] on legend "Ziņojumi 6" at bounding box center [150, 206] width 206 height 42
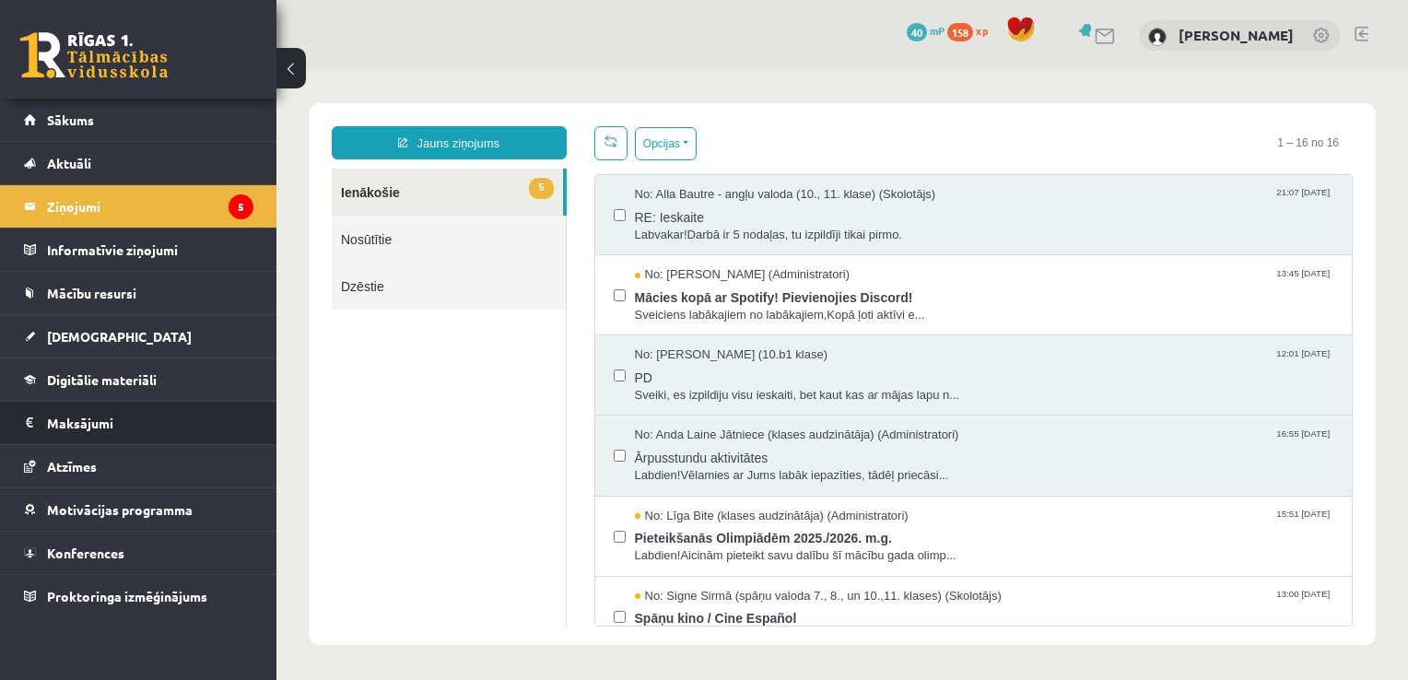
scroll to position [0, 0]
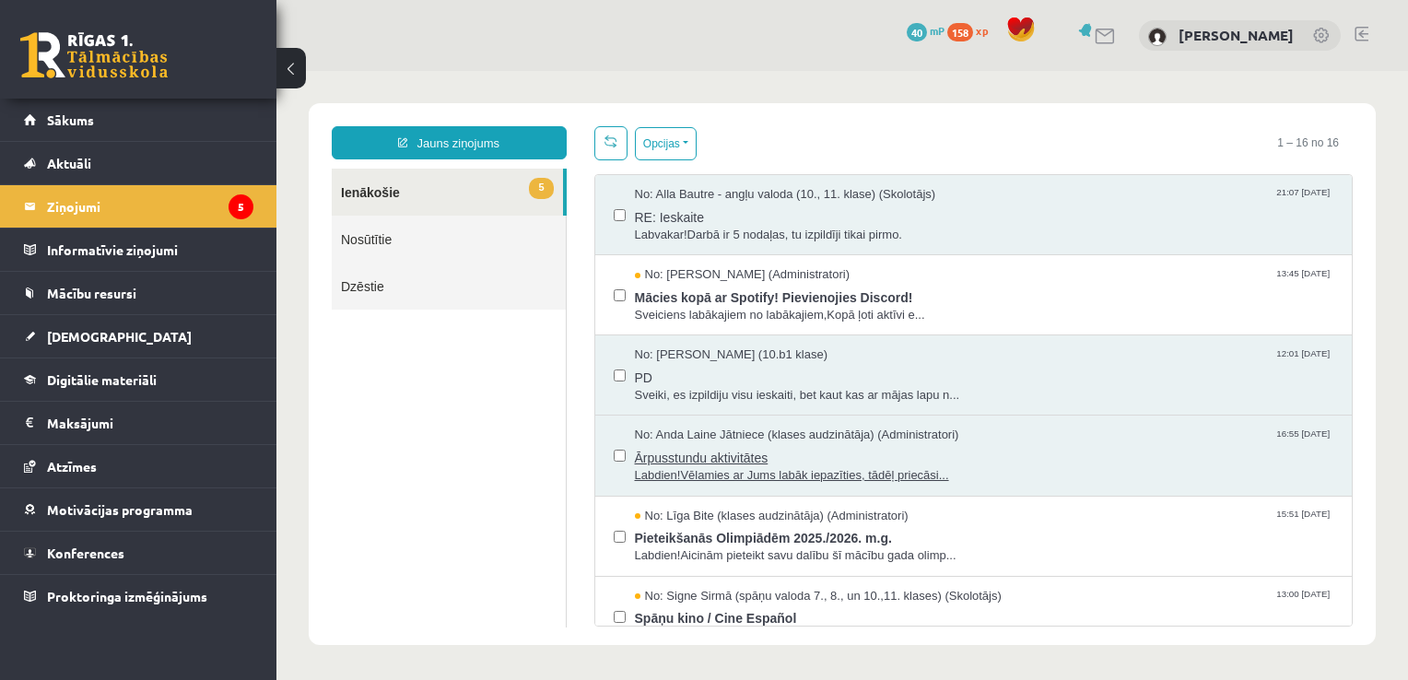
click at [683, 456] on span "Ārpusstundu aktivitātes" at bounding box center [984, 455] width 699 height 23
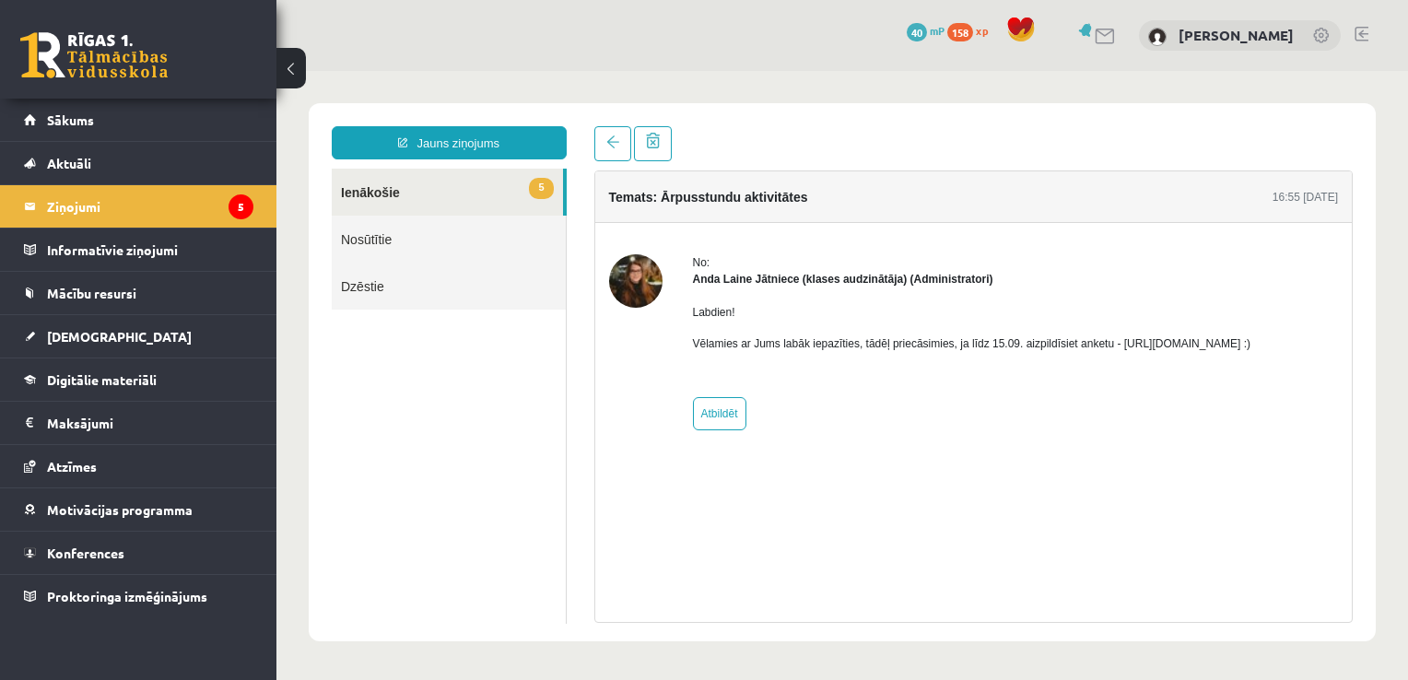
click at [1125, 348] on p "Vēlamies ar Jums labāk iepazīties, tādēļ priecāsimies, ja līdz 15.09. aizpildīs…" at bounding box center [972, 343] width 558 height 17
click at [1249, 342] on p "Vēlamies ar Jums labāk iepazīties, tādēļ priecāsimies, ja līdz 15.09. aizpildīs…" at bounding box center [972, 343] width 558 height 17
click at [716, 415] on link "Atbildēt" at bounding box center [719, 413] width 53 height 33
type input "**********"
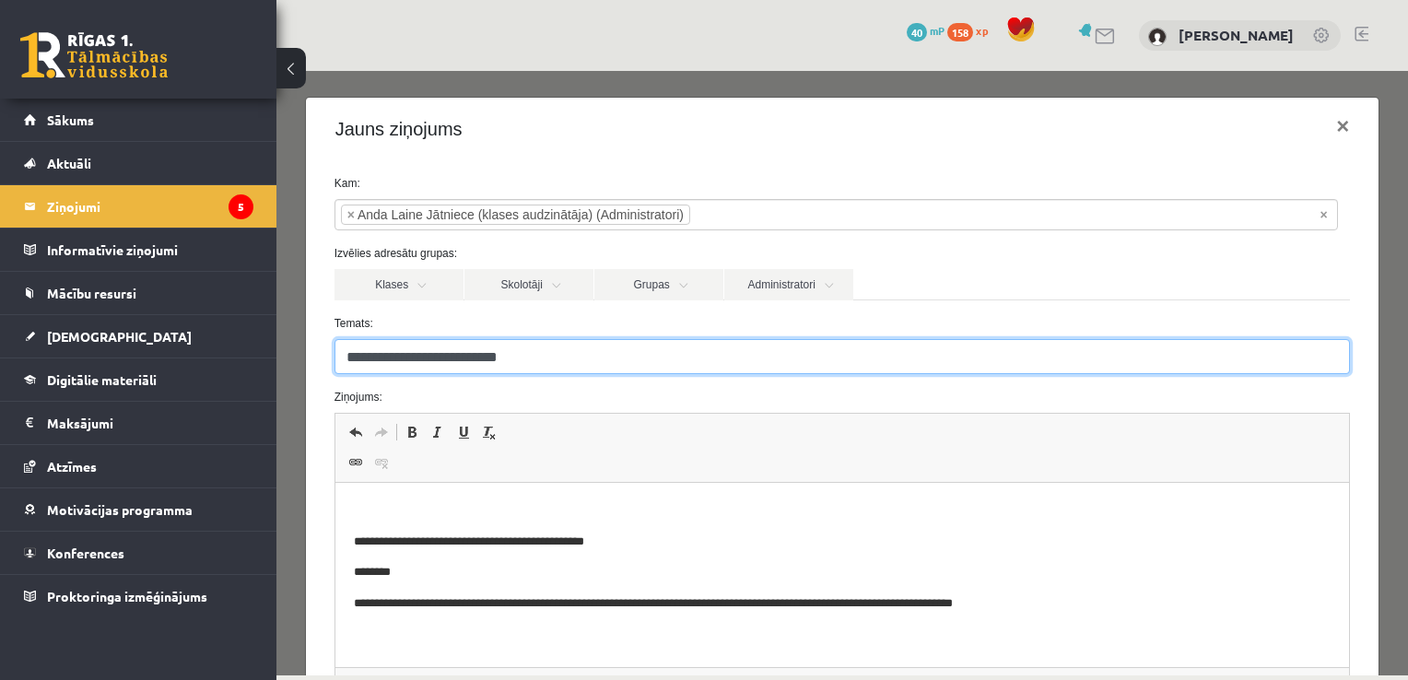
click at [490, 364] on input "**********" at bounding box center [842, 356] width 1016 height 35
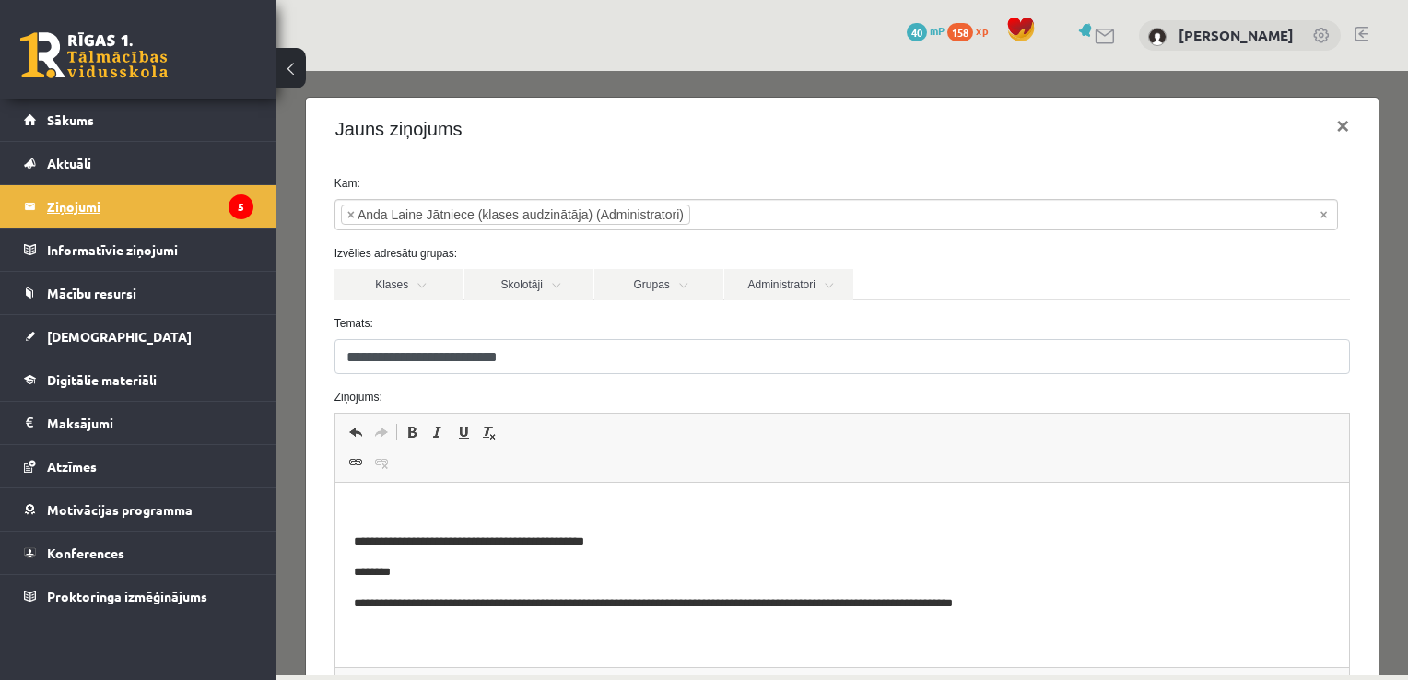
click at [88, 209] on legend "Ziņojumi 5" at bounding box center [150, 206] width 206 height 42
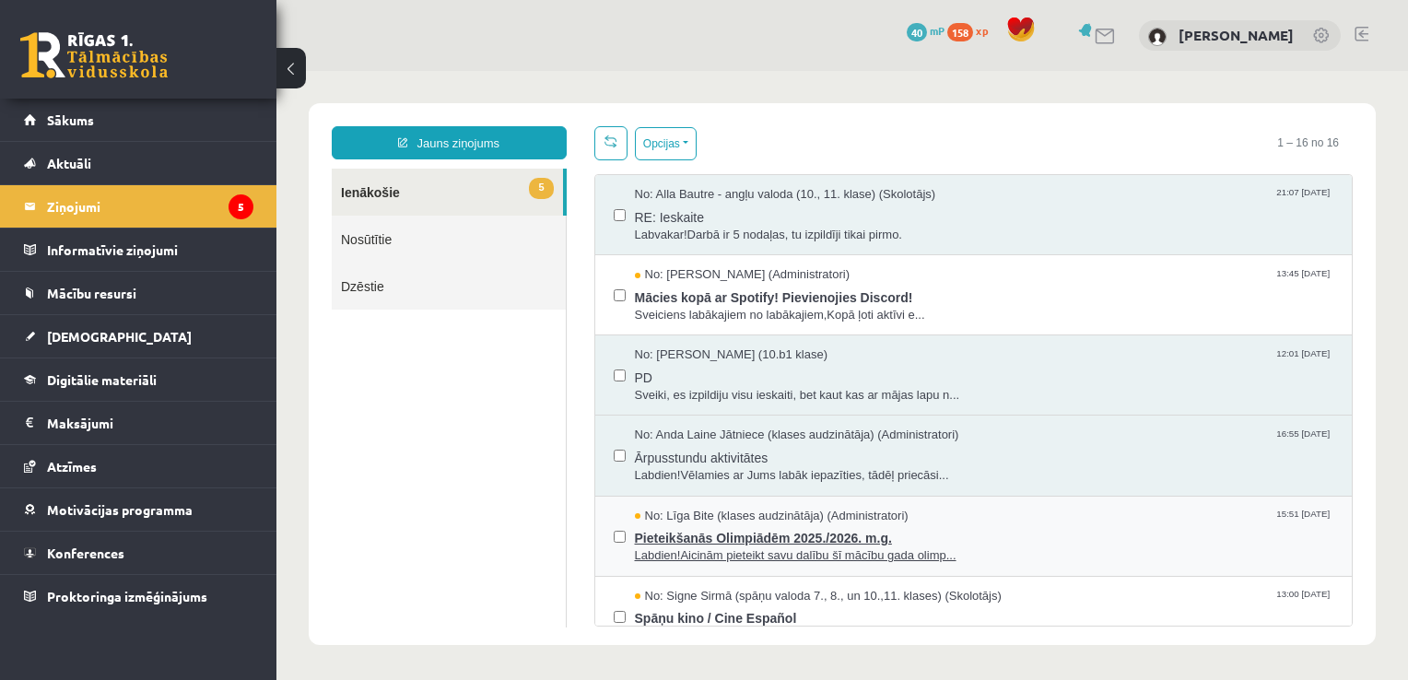
click at [651, 538] on span "Pieteikšanās Olimpiādēm 2025./2026. m.g." at bounding box center [984, 535] width 699 height 23
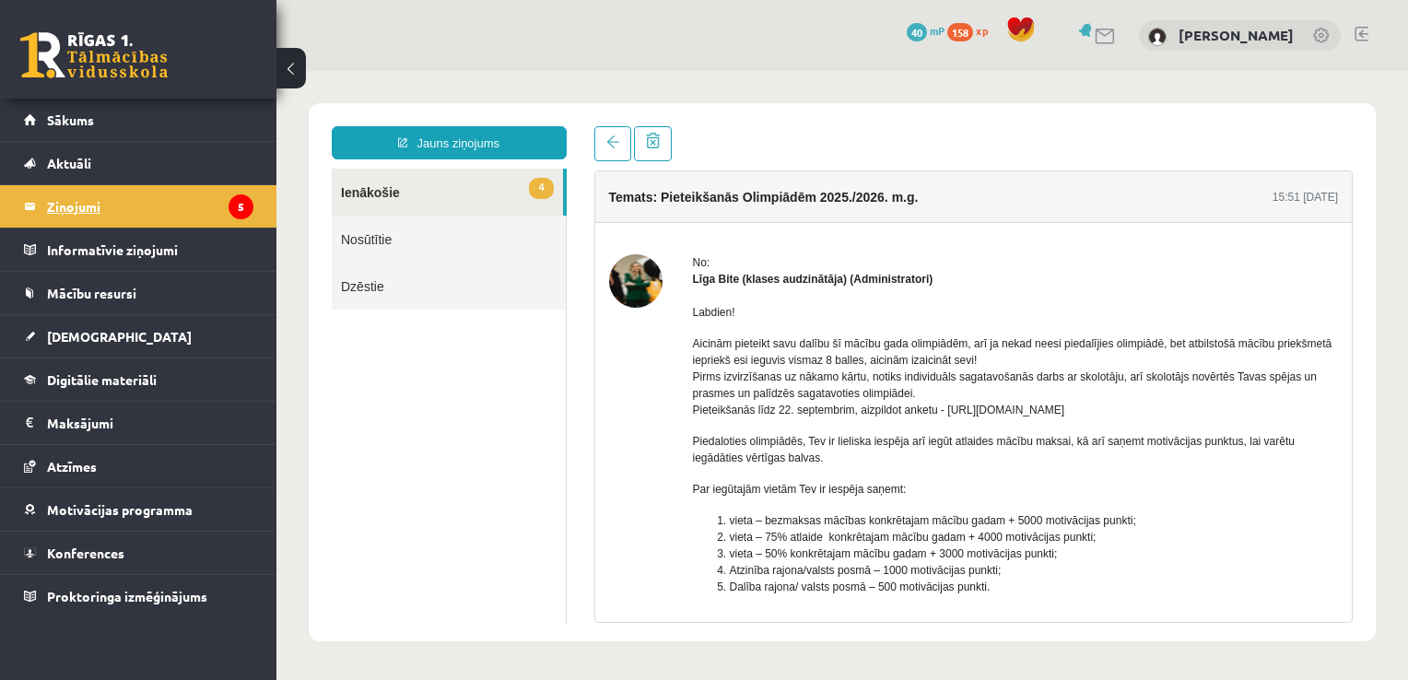
click at [64, 205] on legend "Ziņojumi 5" at bounding box center [150, 206] width 206 height 42
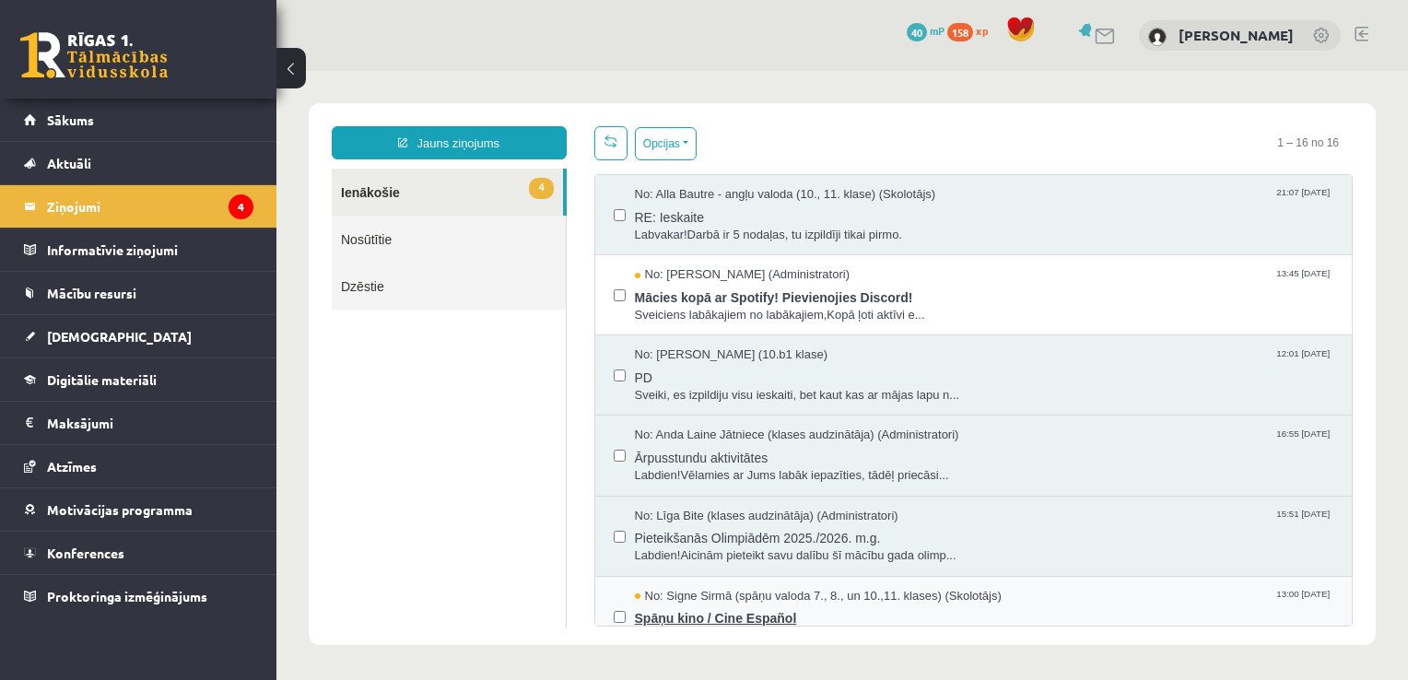
click at [689, 614] on span "Spāņu kino / Cine Español" at bounding box center [984, 615] width 699 height 23
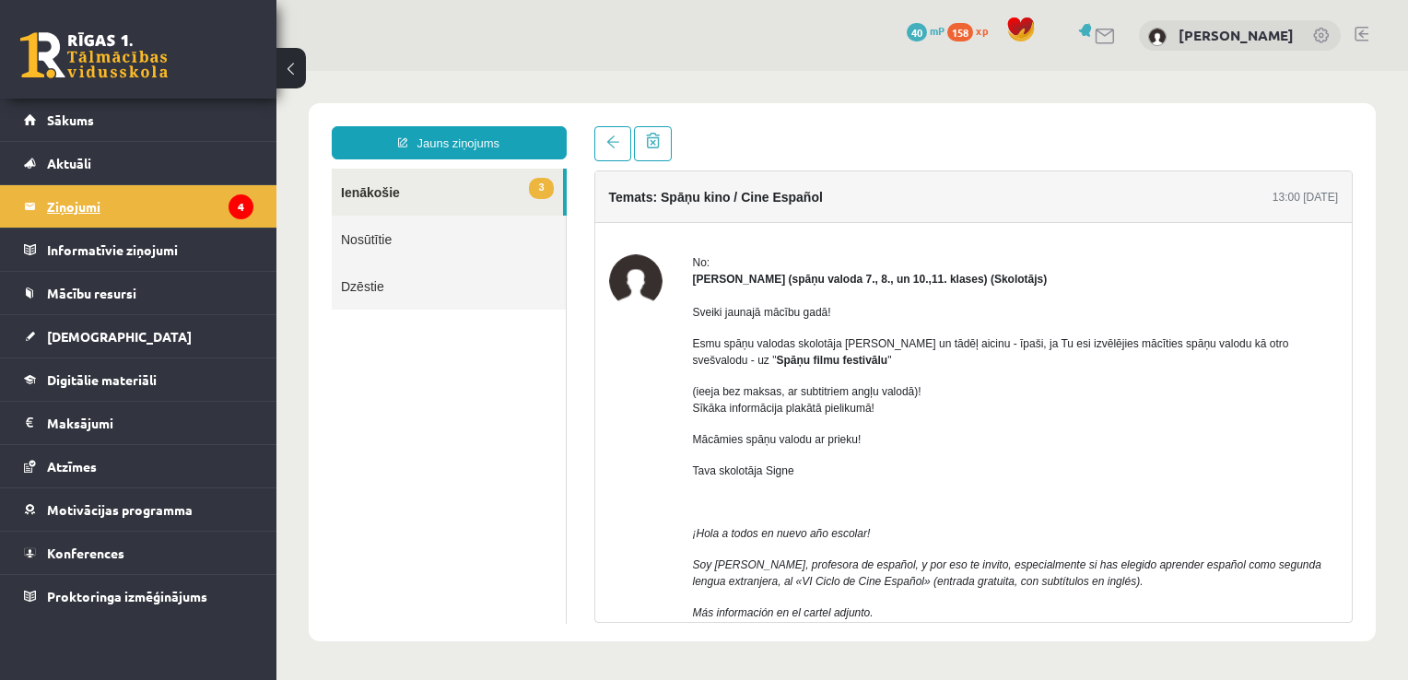
click at [77, 206] on legend "Ziņojumi 4" at bounding box center [150, 206] width 206 height 42
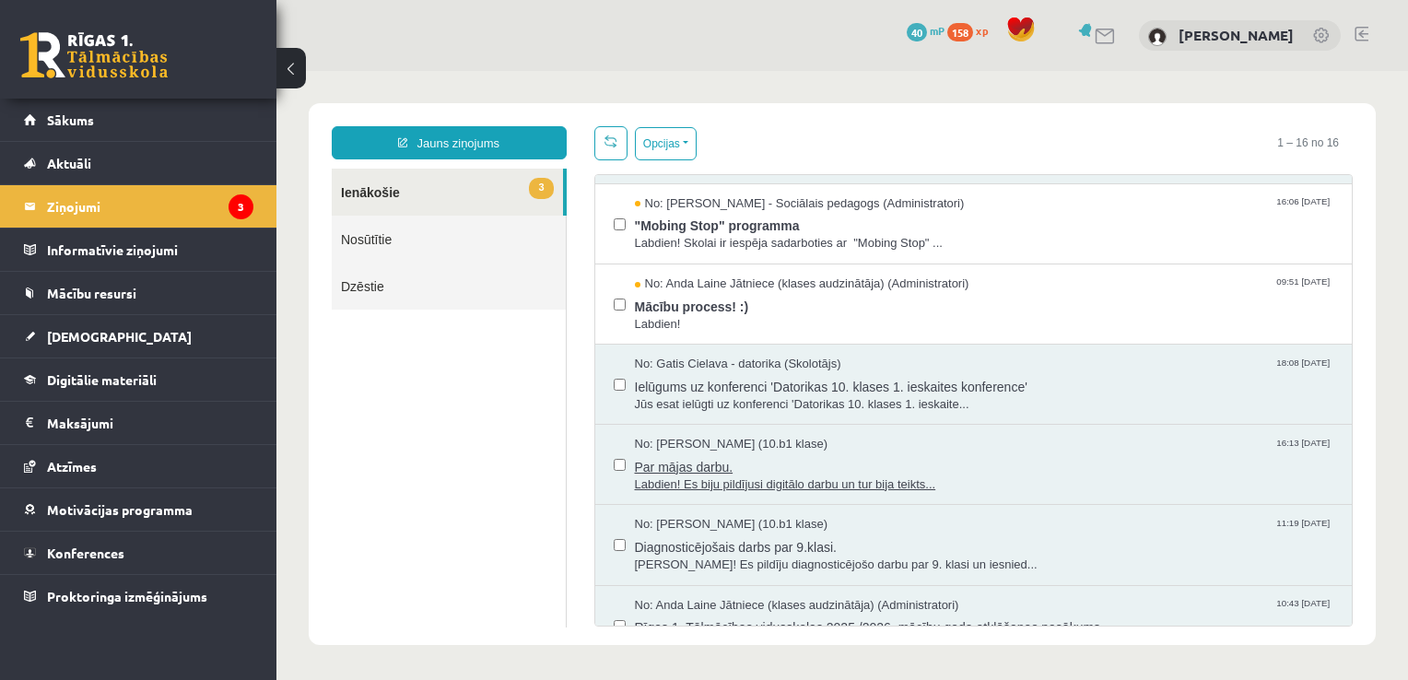
click at [705, 465] on span "Par mājas darbu." at bounding box center [984, 464] width 699 height 23
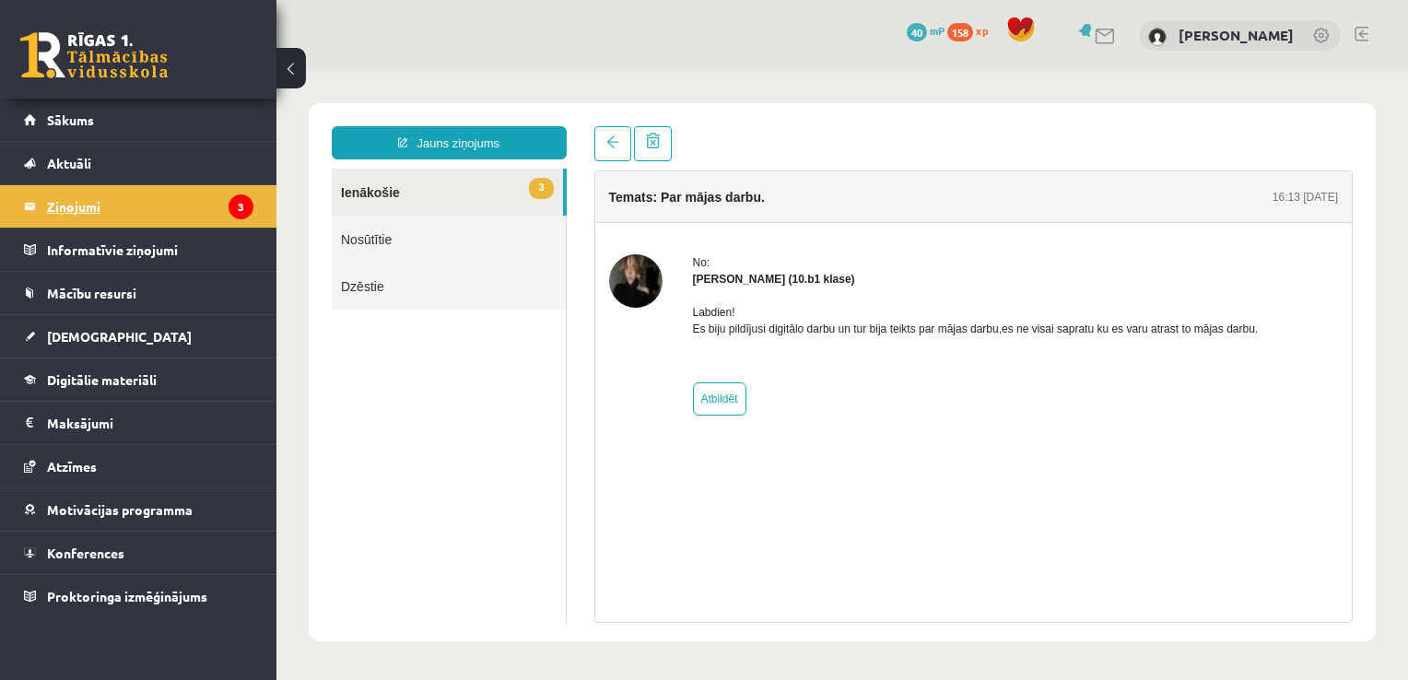
click at [88, 207] on legend "Ziņojumi 3" at bounding box center [150, 206] width 206 height 42
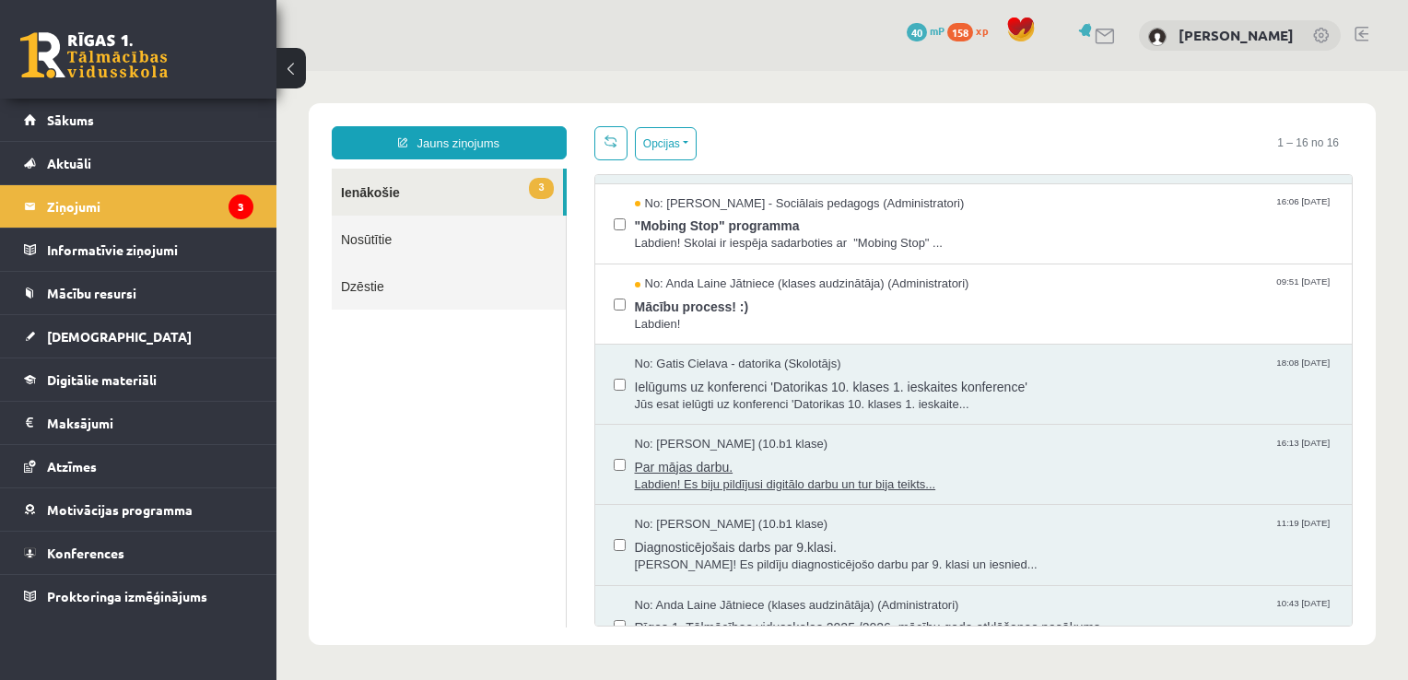
scroll to position [645, 0]
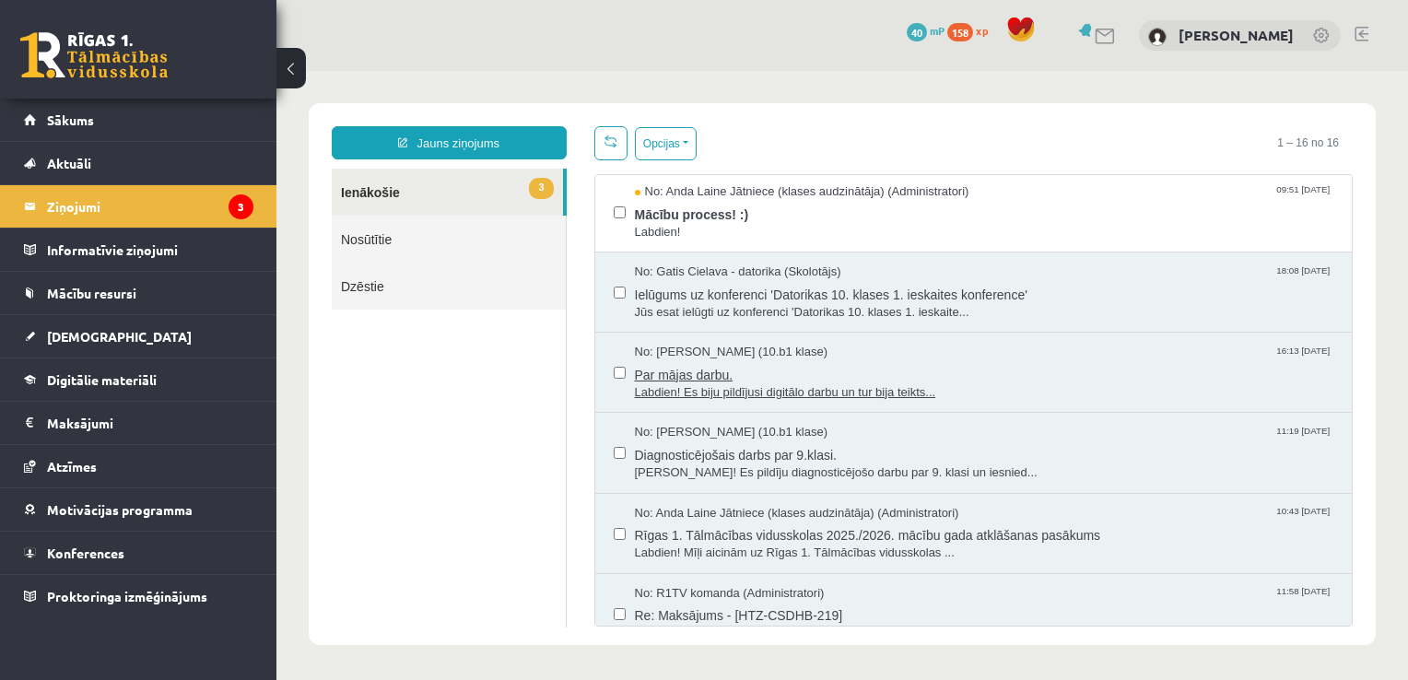
click at [741, 464] on span "Sveika! Es pildīju diagnosticējošo darbu par 9. klasi un iesnied..." at bounding box center [984, 473] width 699 height 18
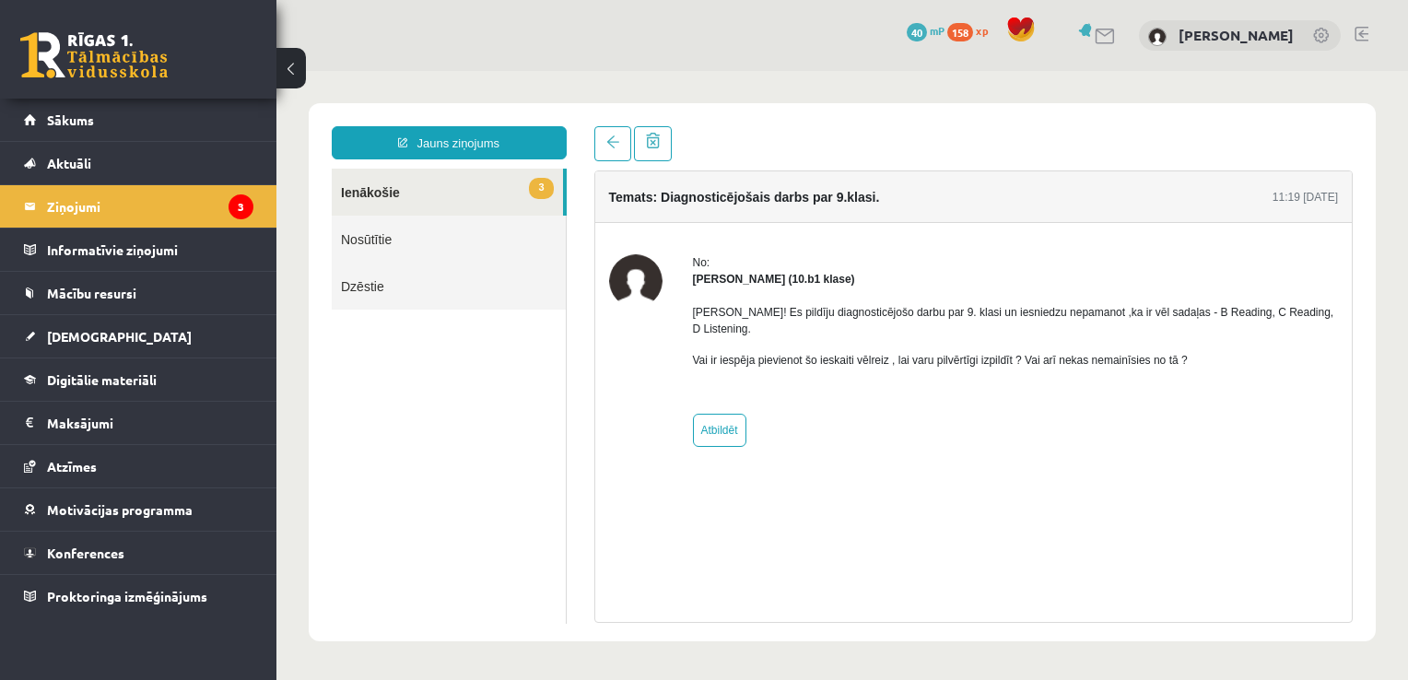
scroll to position [0, 0]
click at [83, 205] on legend "Ziņojumi 3" at bounding box center [150, 206] width 206 height 42
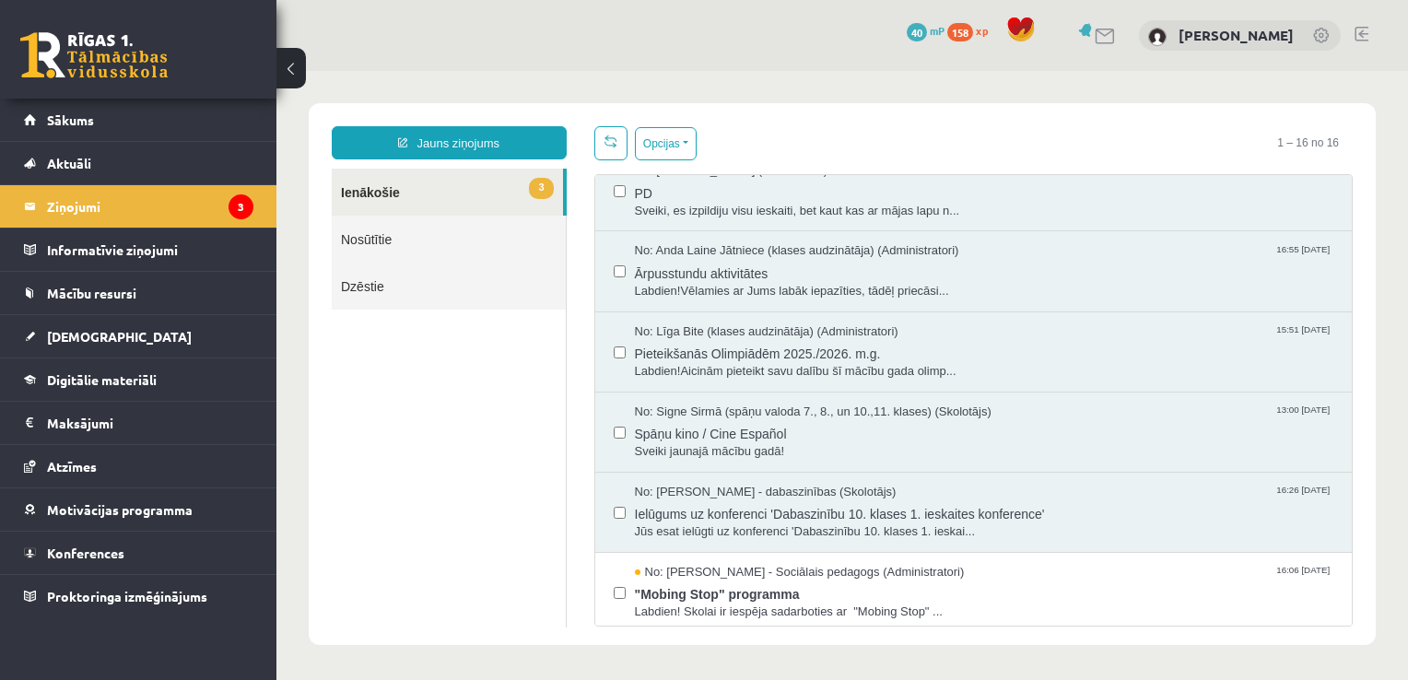
scroll to position [369, 0]
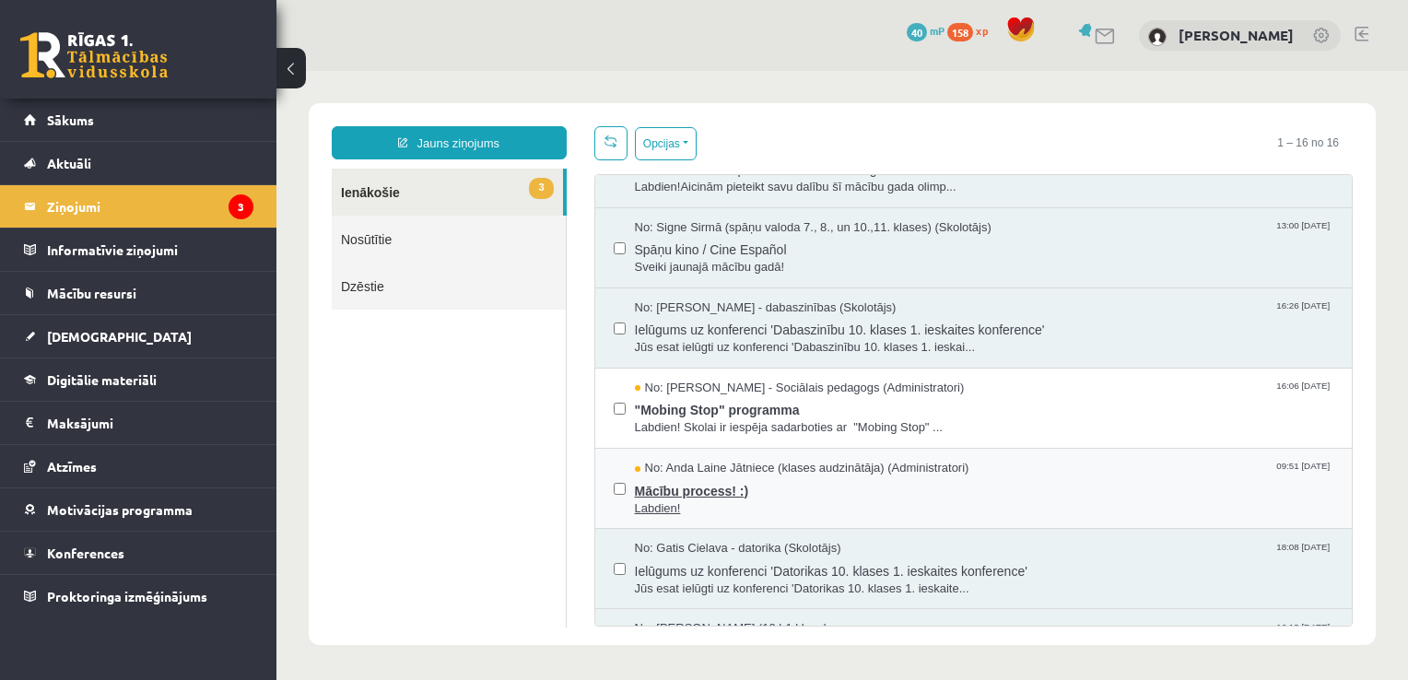
click at [706, 487] on span "Mācību process! :)" at bounding box center [984, 488] width 699 height 23
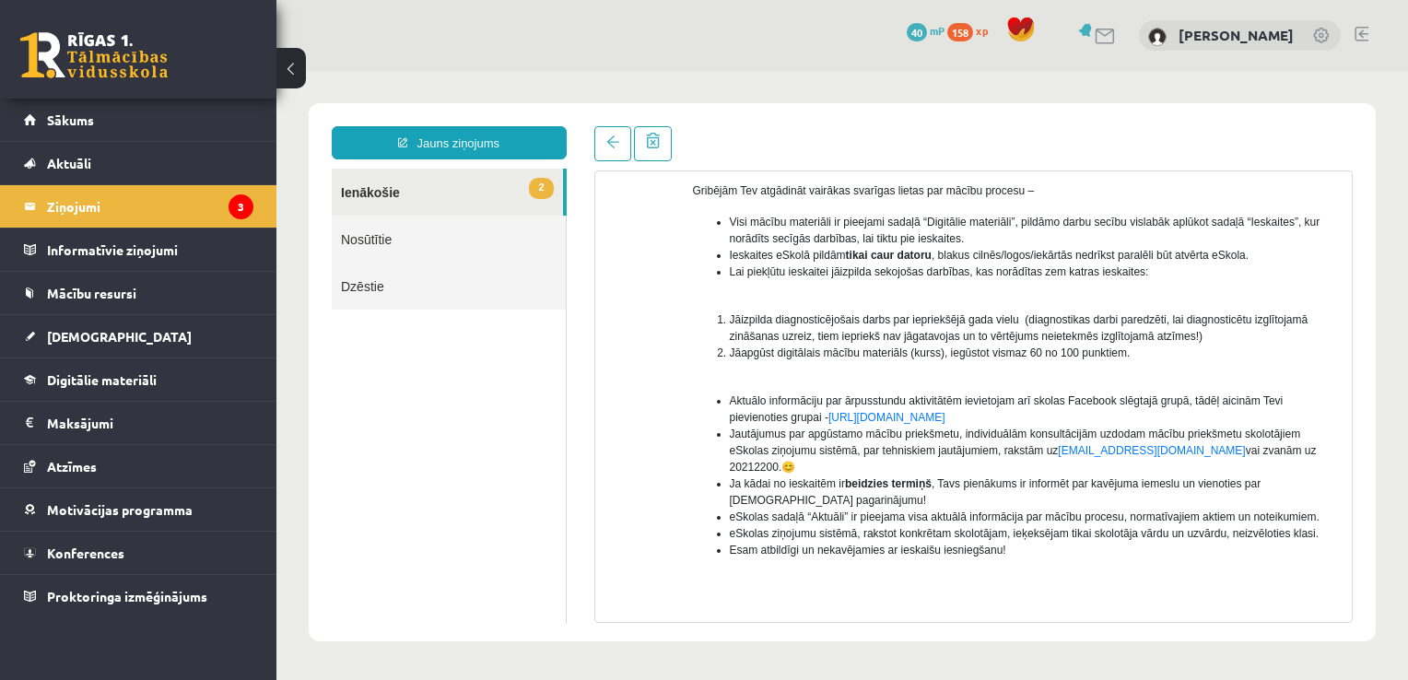
scroll to position [291, 0]
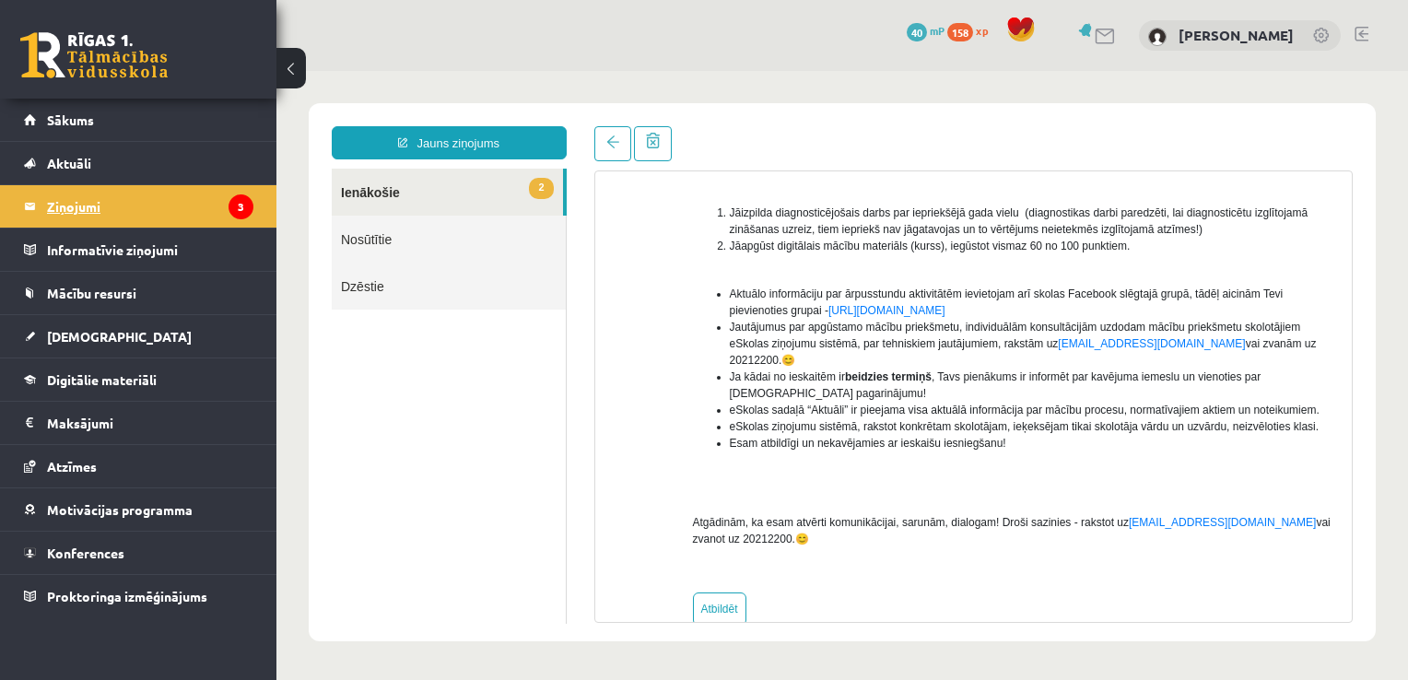
click at [79, 208] on legend "Ziņojumi 3" at bounding box center [150, 206] width 206 height 42
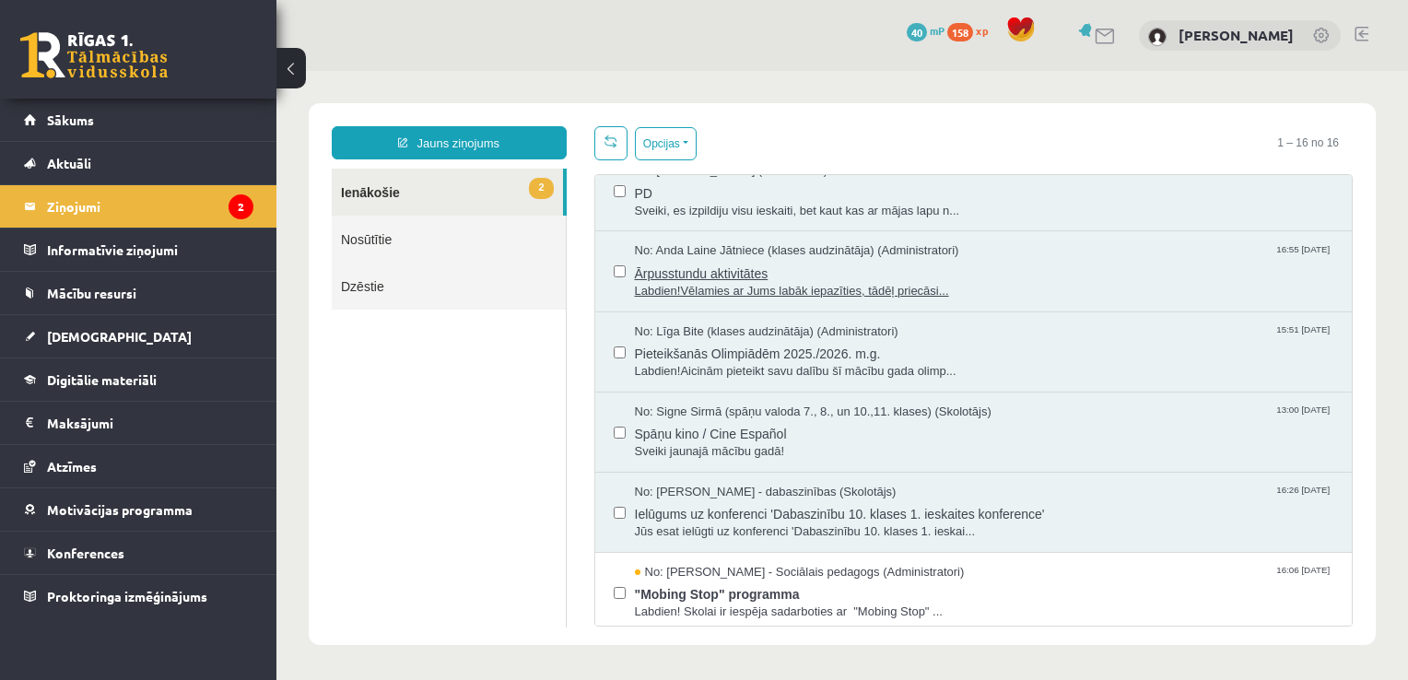
scroll to position [461, 0]
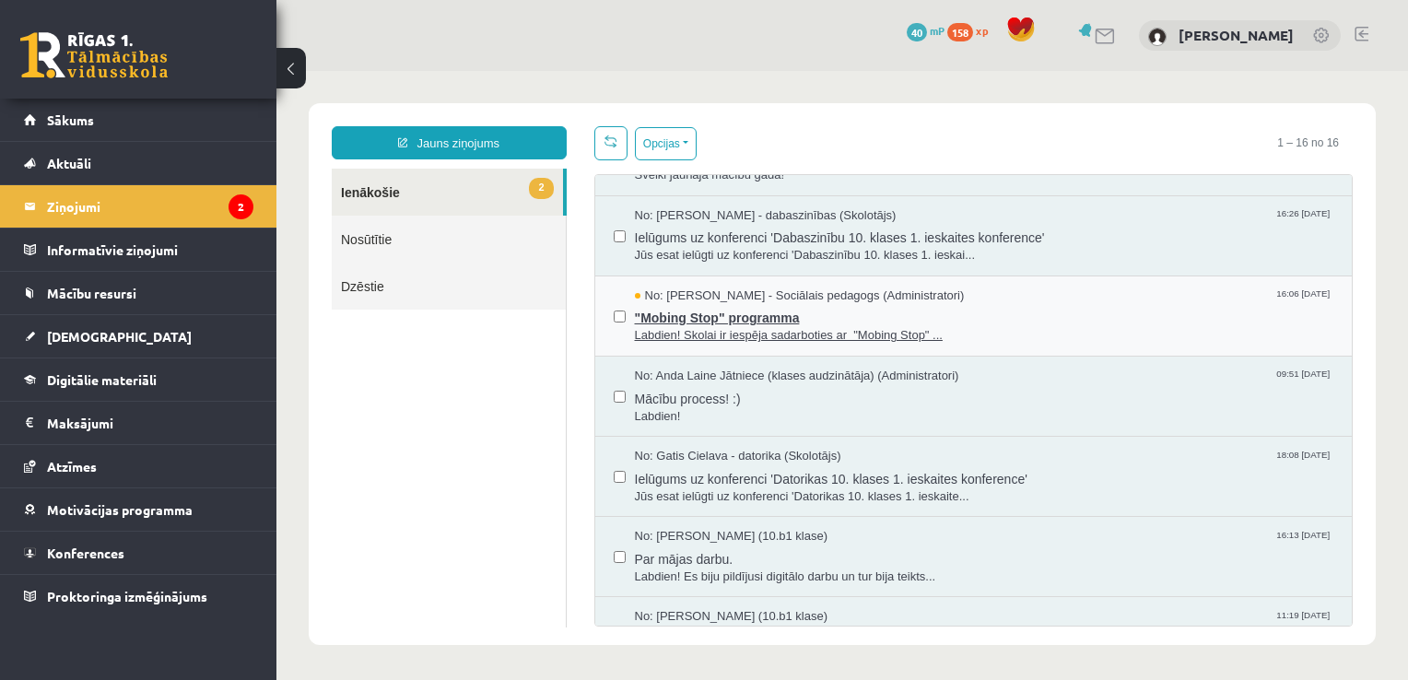
click at [711, 340] on span "Labdien! Skolai ir iespēja sadarboties ar "Mobing Stop" ..." at bounding box center [984, 336] width 699 height 18
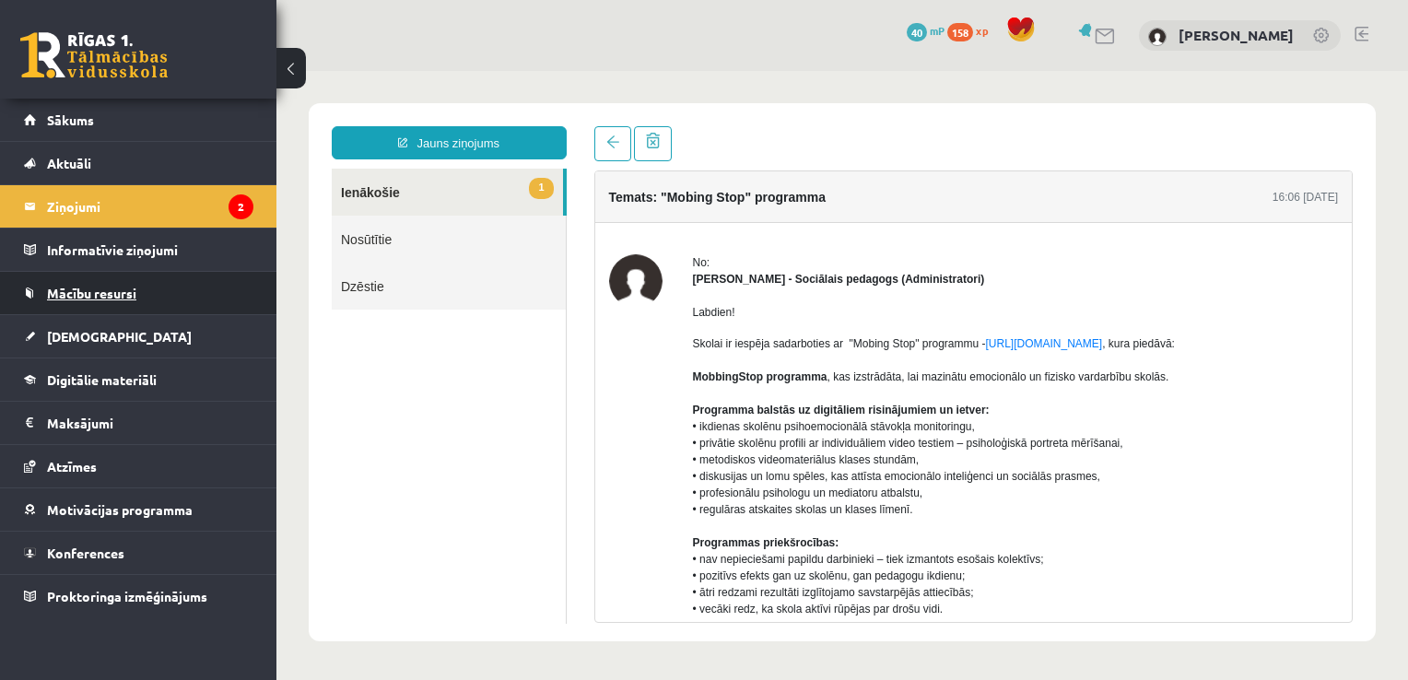
scroll to position [0, 0]
click at [94, 204] on legend "Ziņojumi 2" at bounding box center [150, 206] width 206 height 42
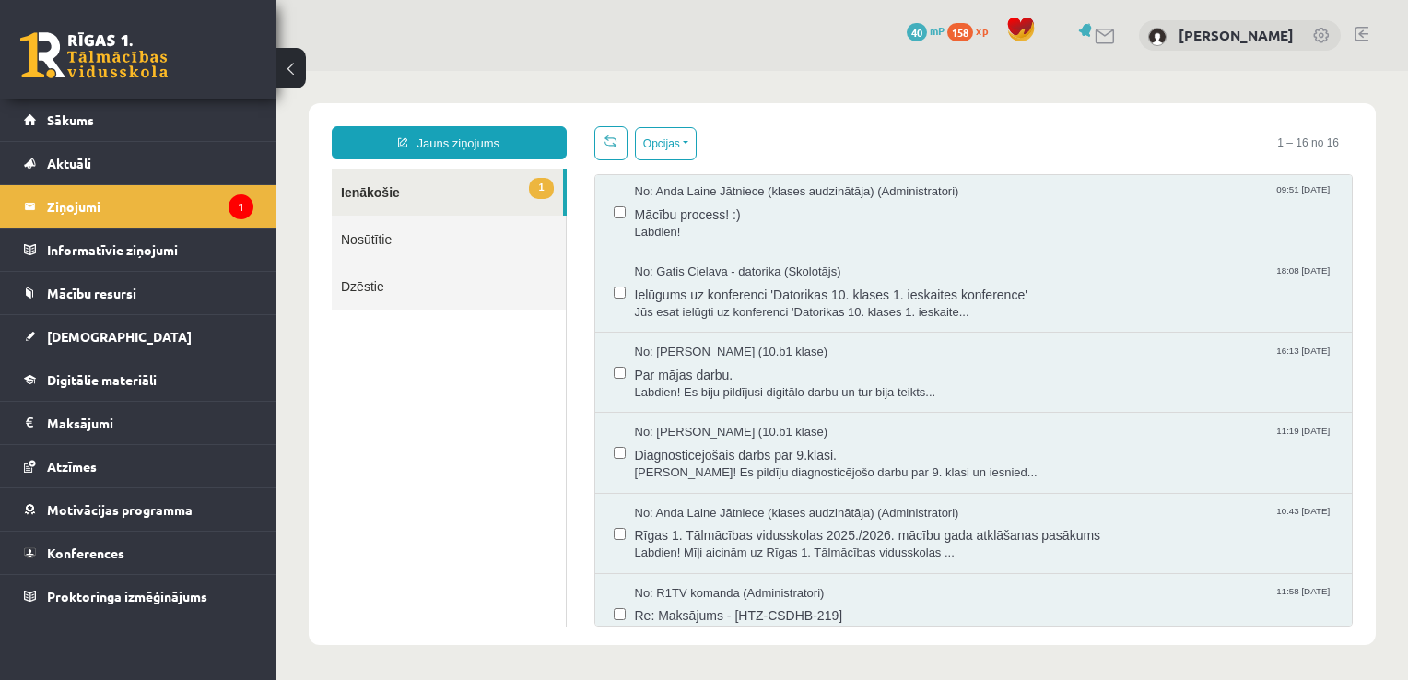
scroll to position [829, 0]
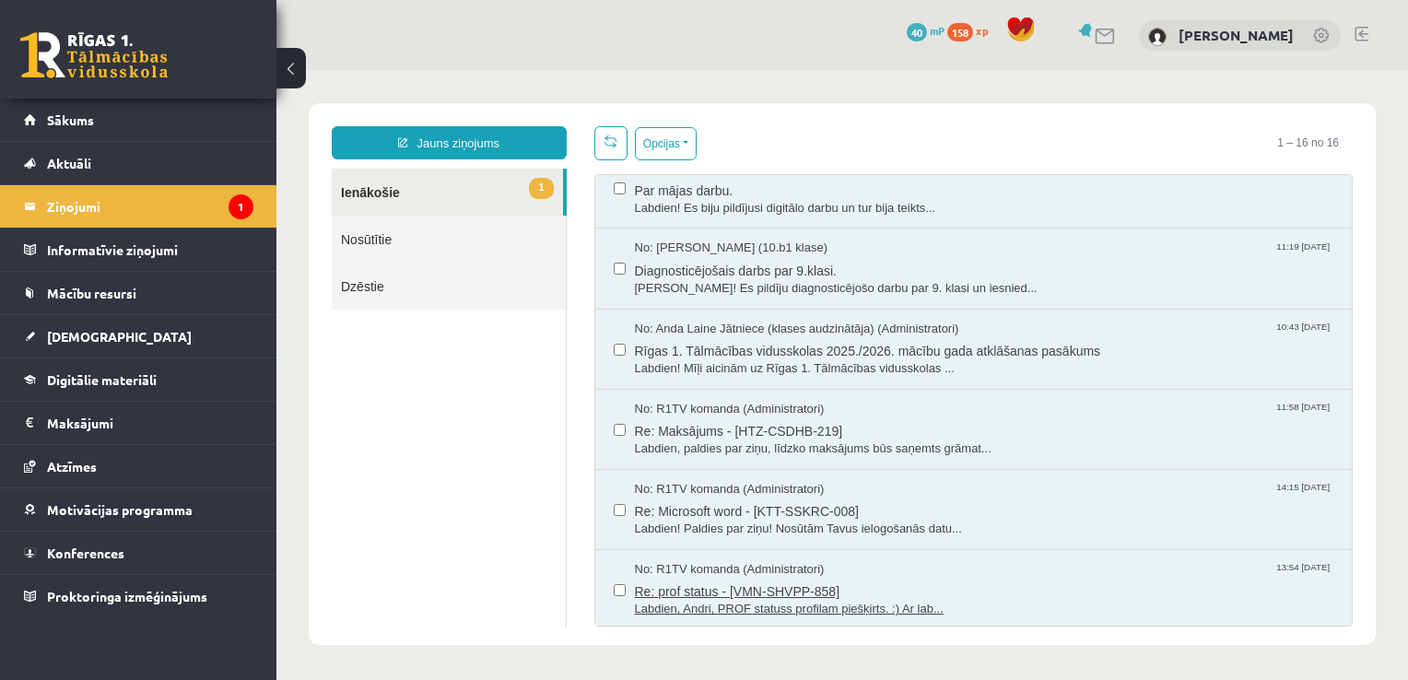
click at [697, 592] on span "Re: prof status - [VMN-SHVPP-858]" at bounding box center [984, 589] width 699 height 23
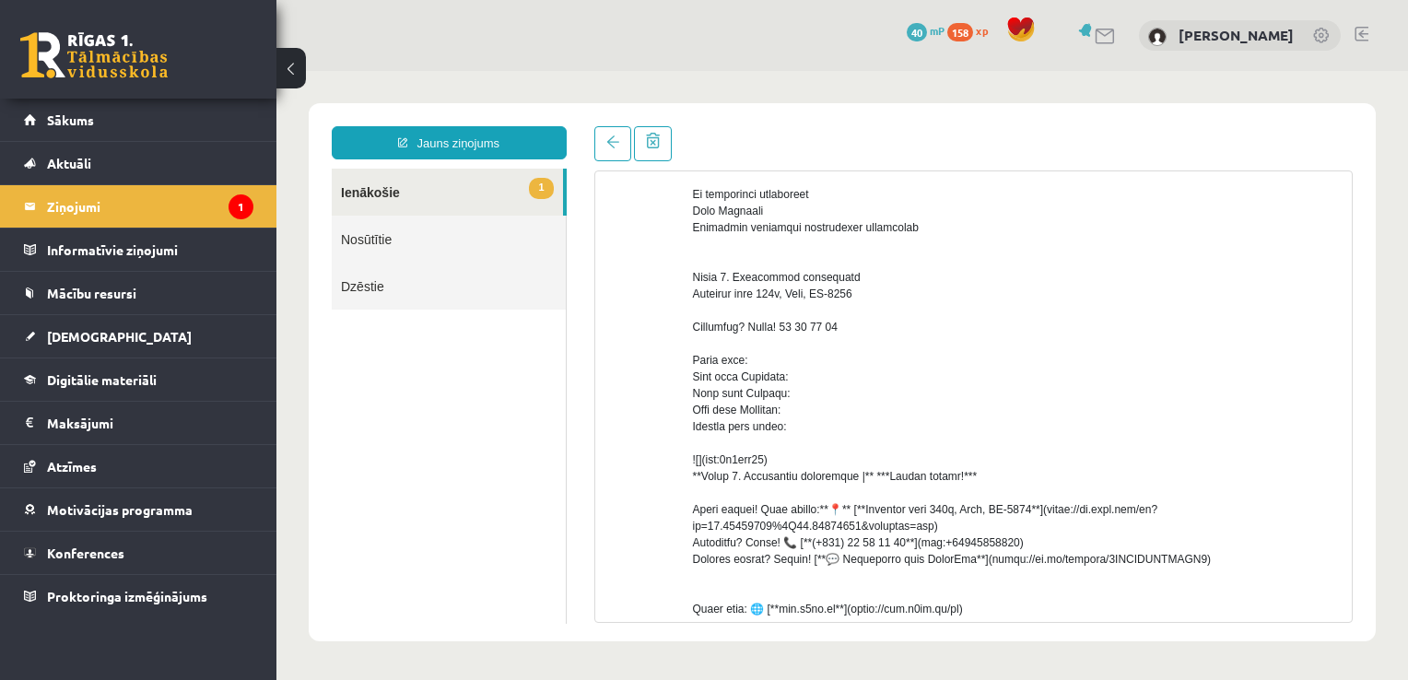
scroll to position [369, 0]
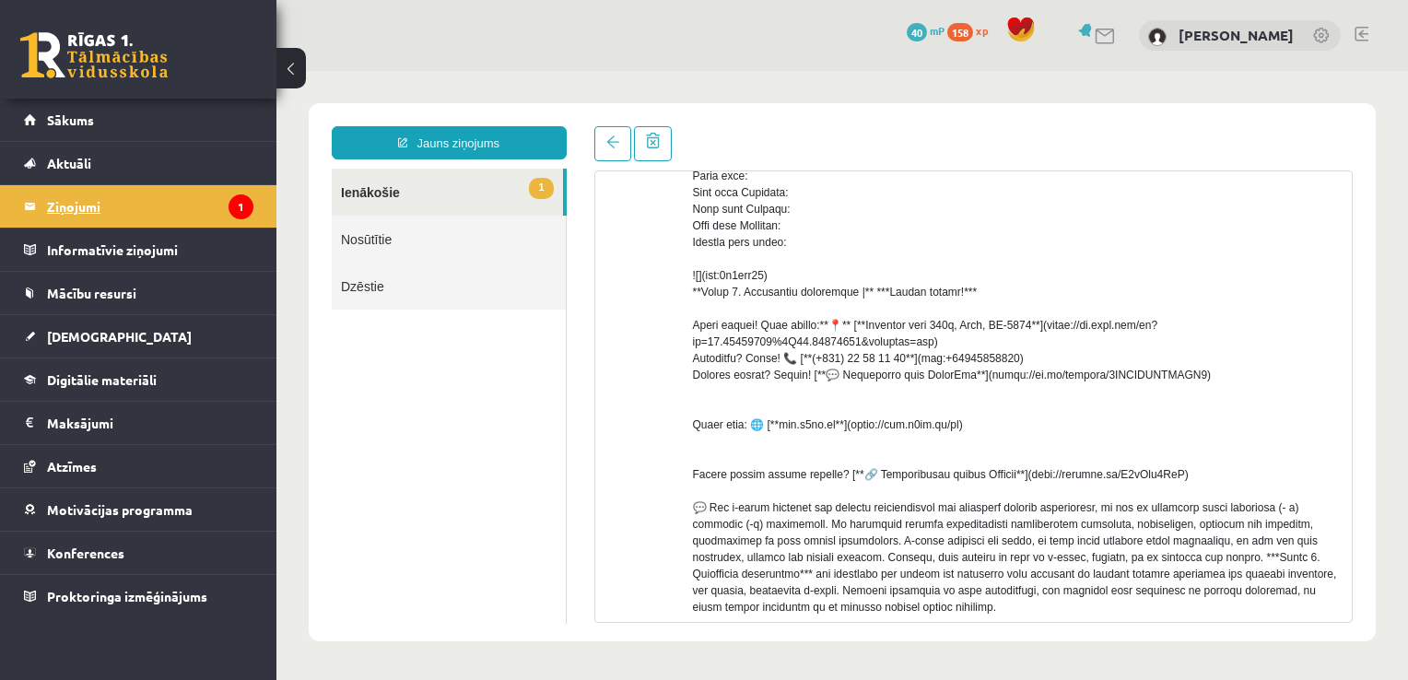
click at [87, 208] on legend "Ziņojumi 1" at bounding box center [150, 206] width 206 height 42
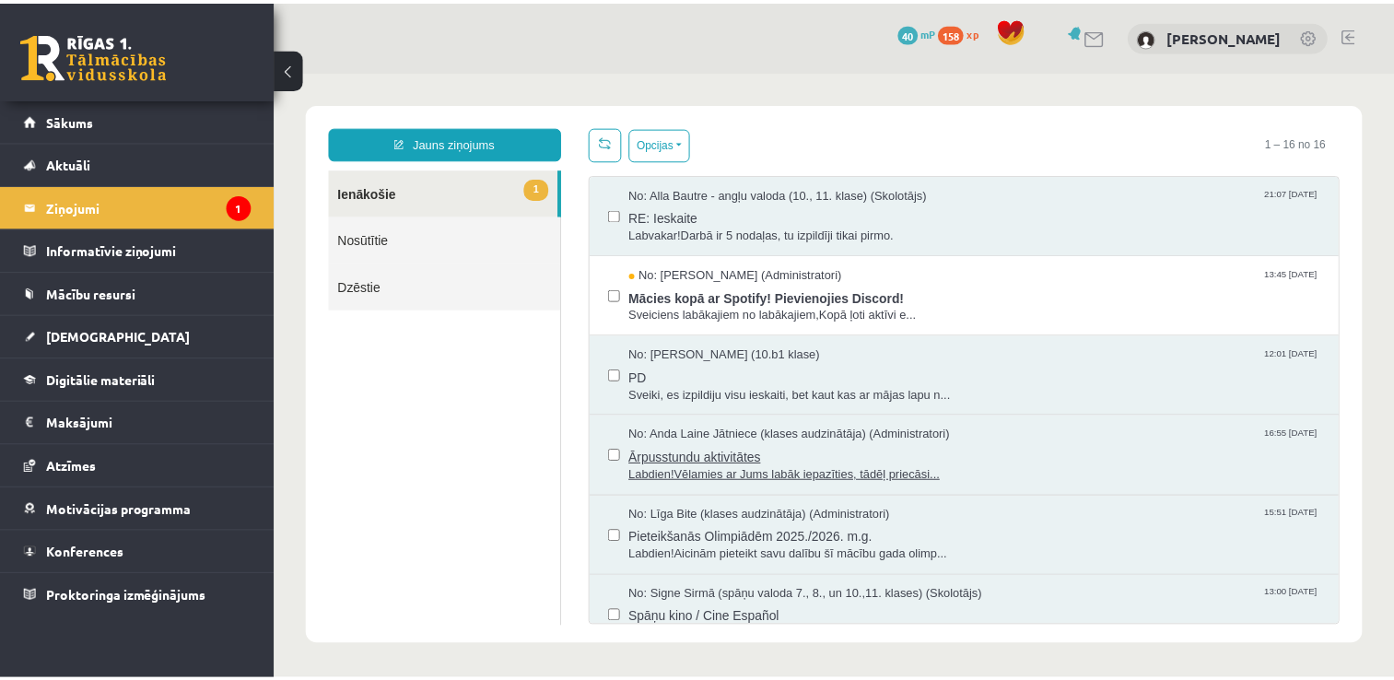
scroll to position [0, 0]
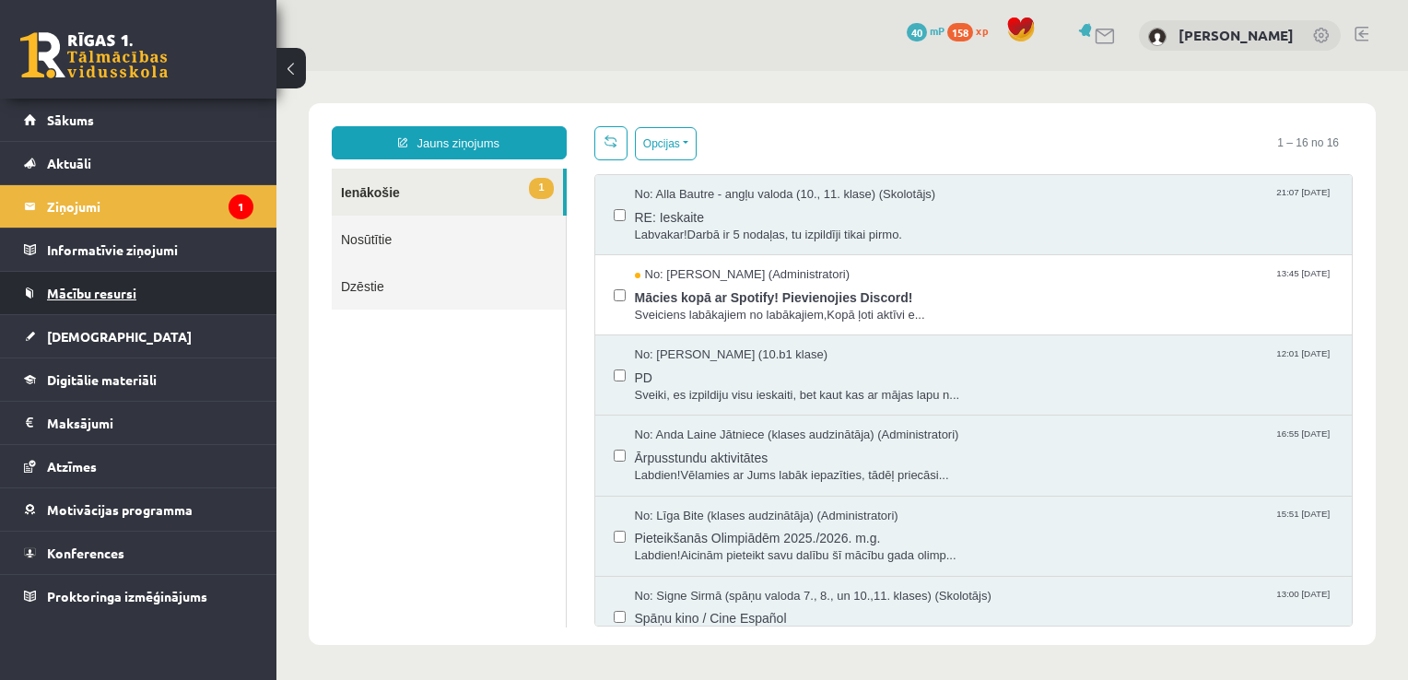
click at [127, 290] on span "Mācību resursi" at bounding box center [91, 293] width 89 height 17
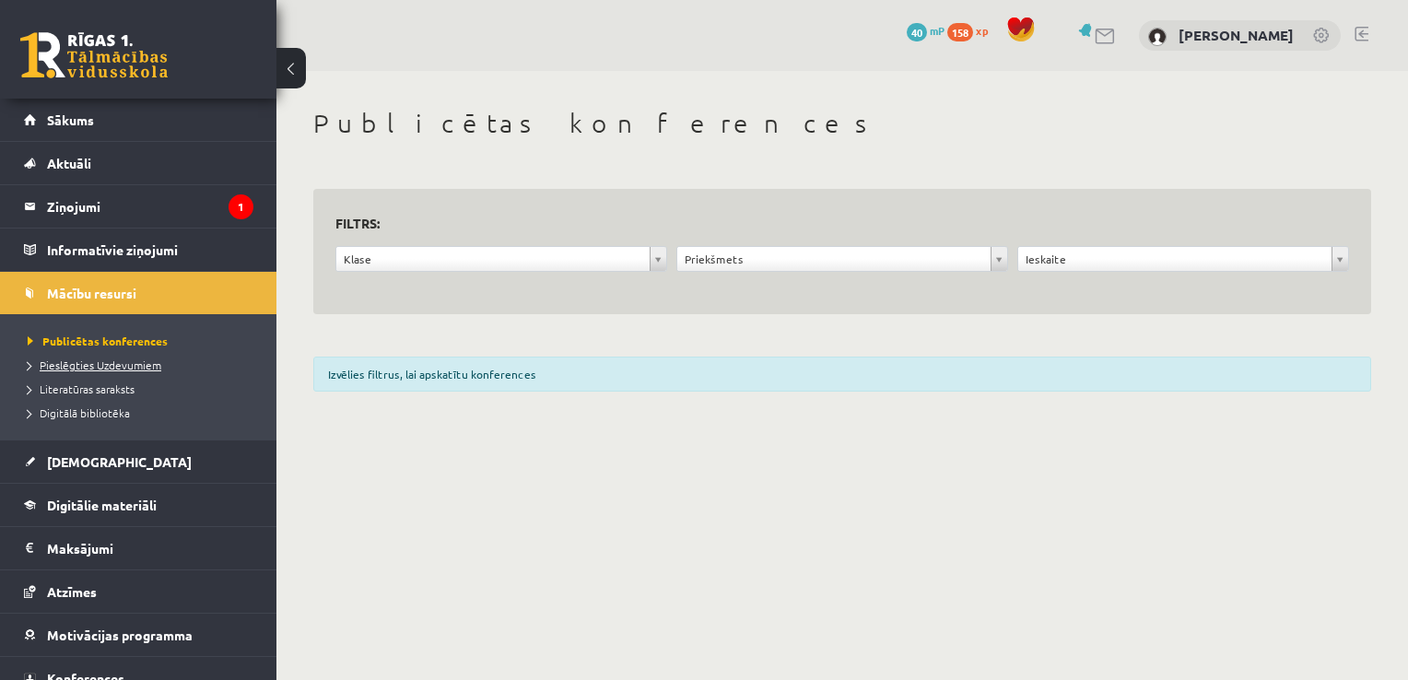
click at [119, 366] on span "Pieslēgties Uzdevumiem" at bounding box center [95, 365] width 134 height 15
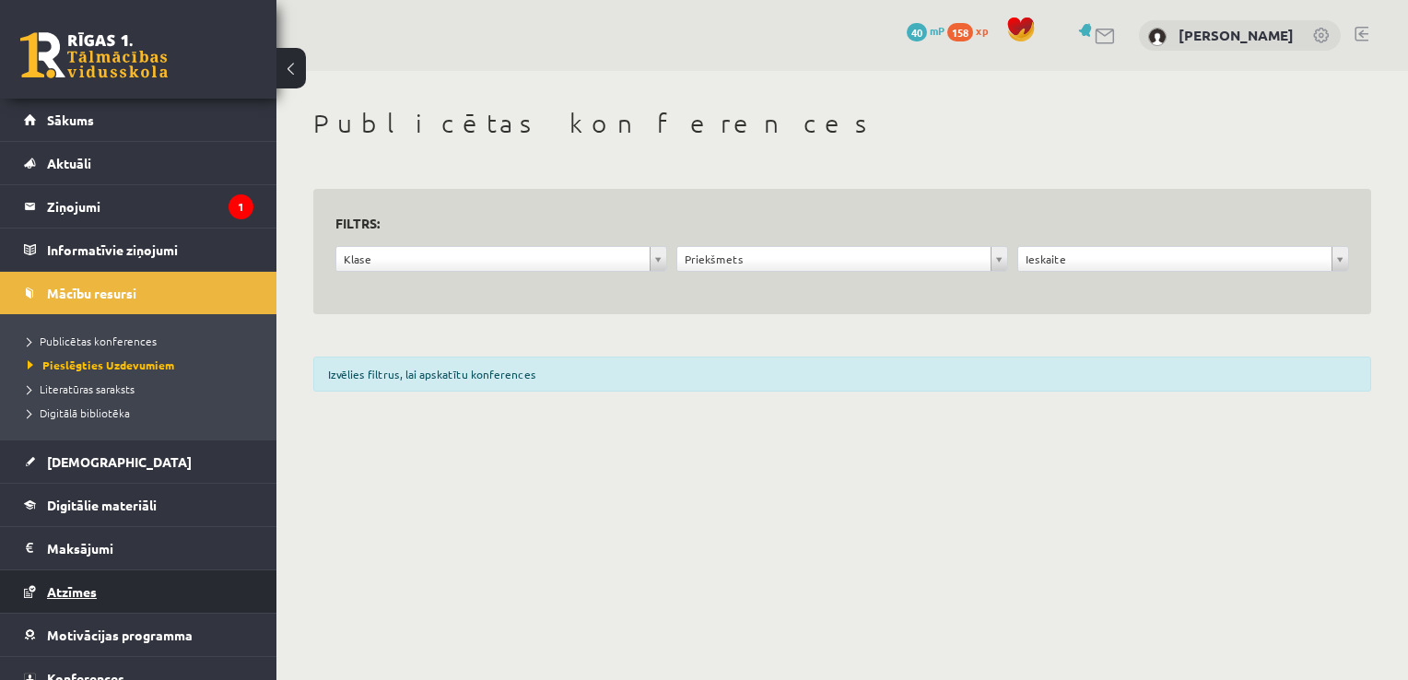
click at [85, 591] on span "Atzīmes" at bounding box center [72, 591] width 50 height 17
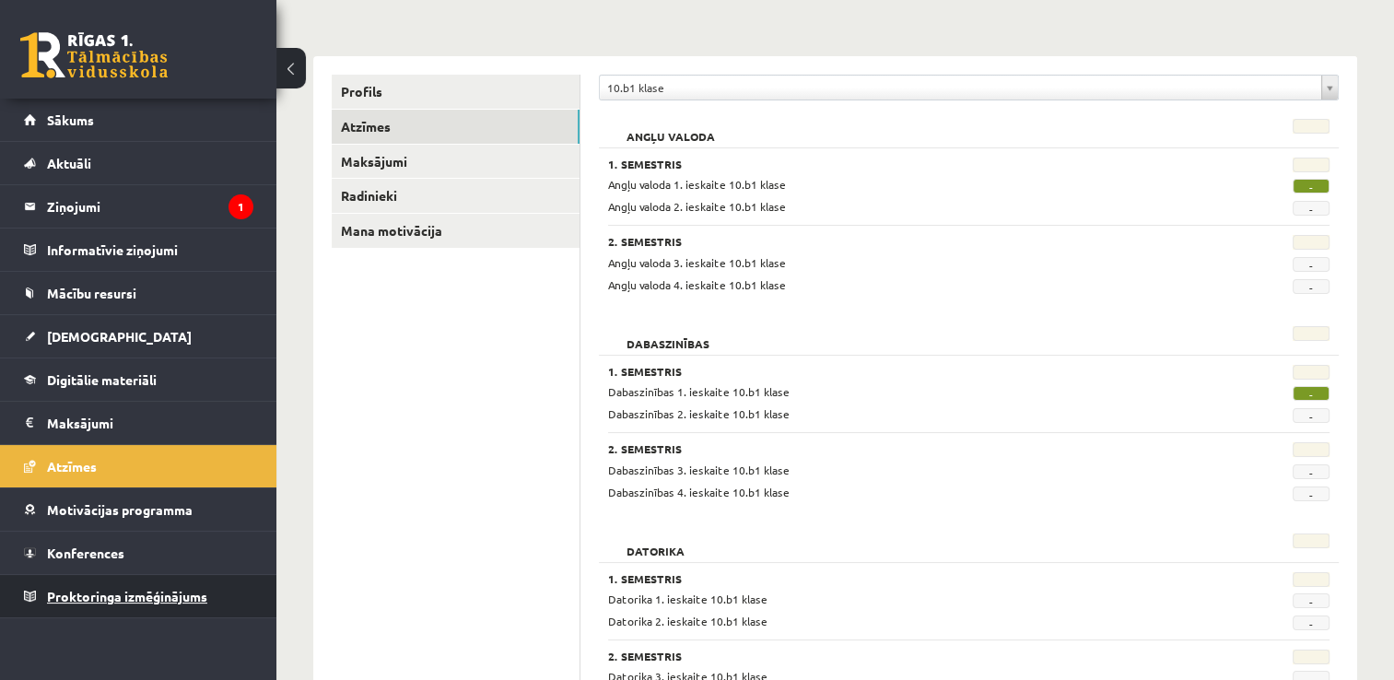
scroll to position [461, 0]
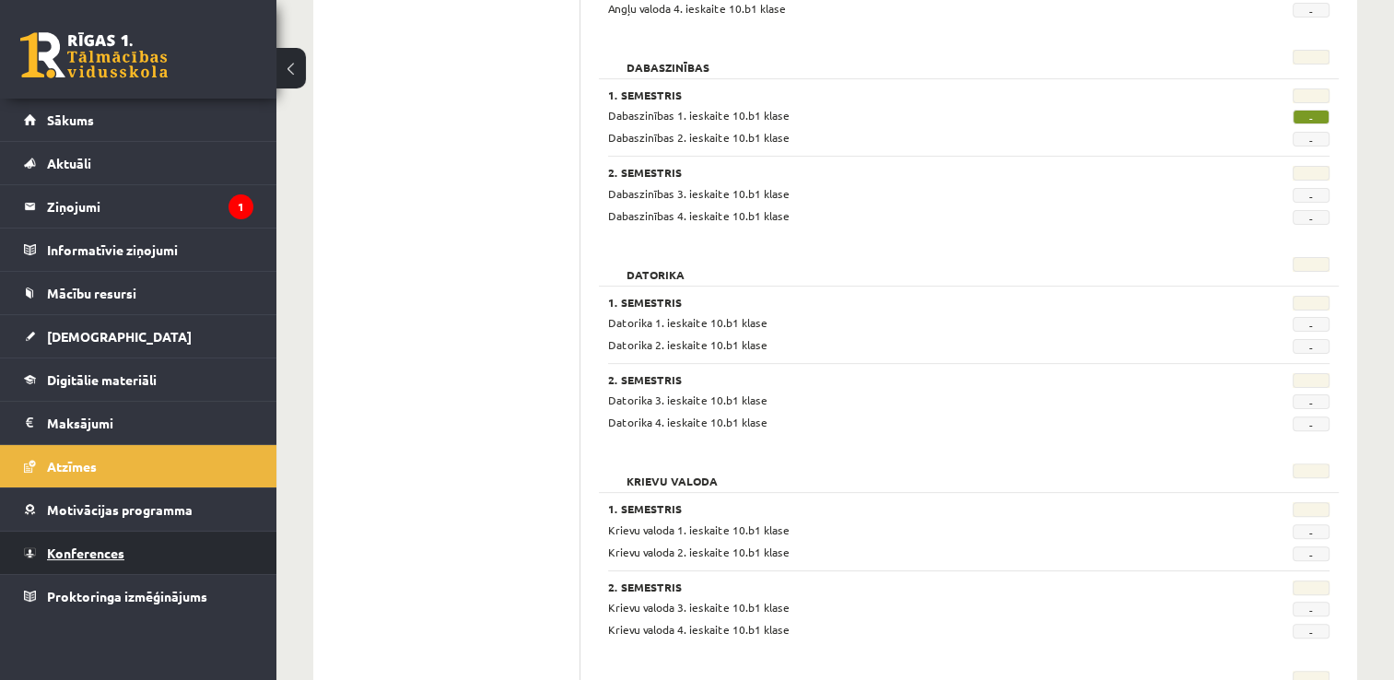
click at [84, 555] on span "Konferences" at bounding box center [85, 553] width 77 height 17
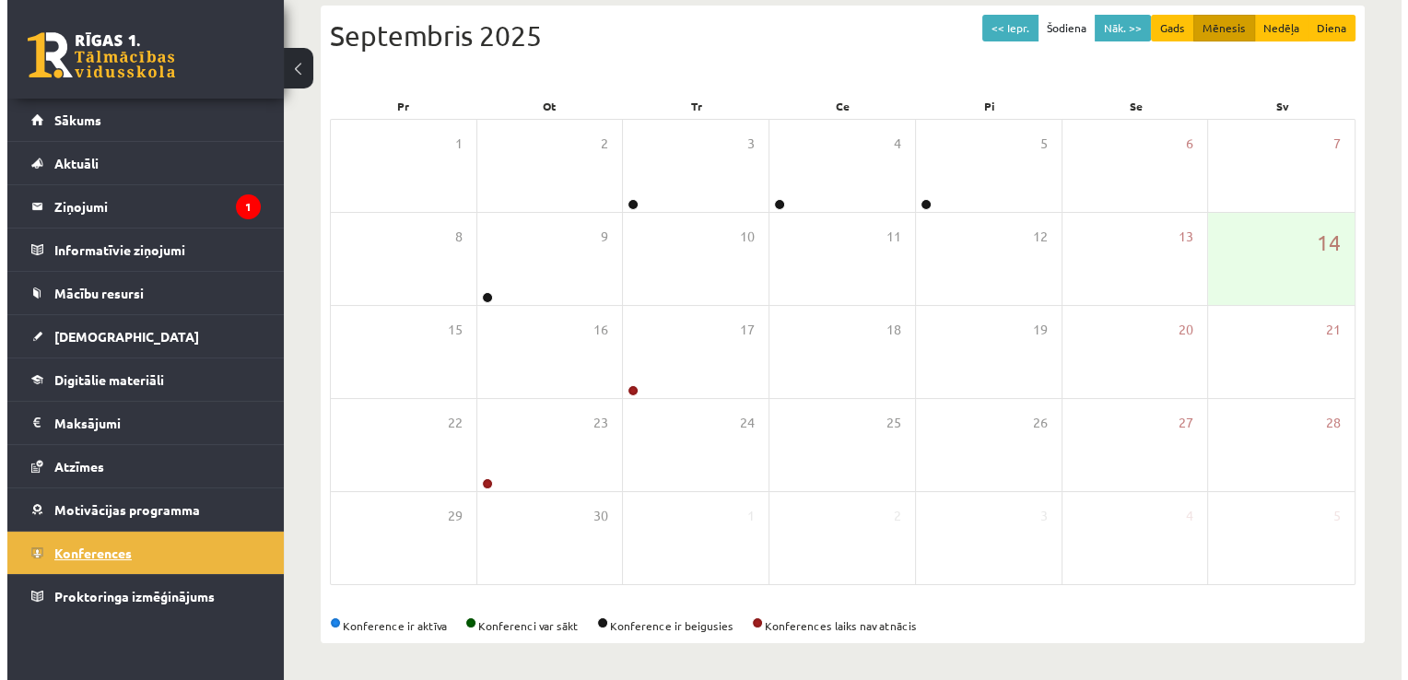
scroll to position [198, 0]
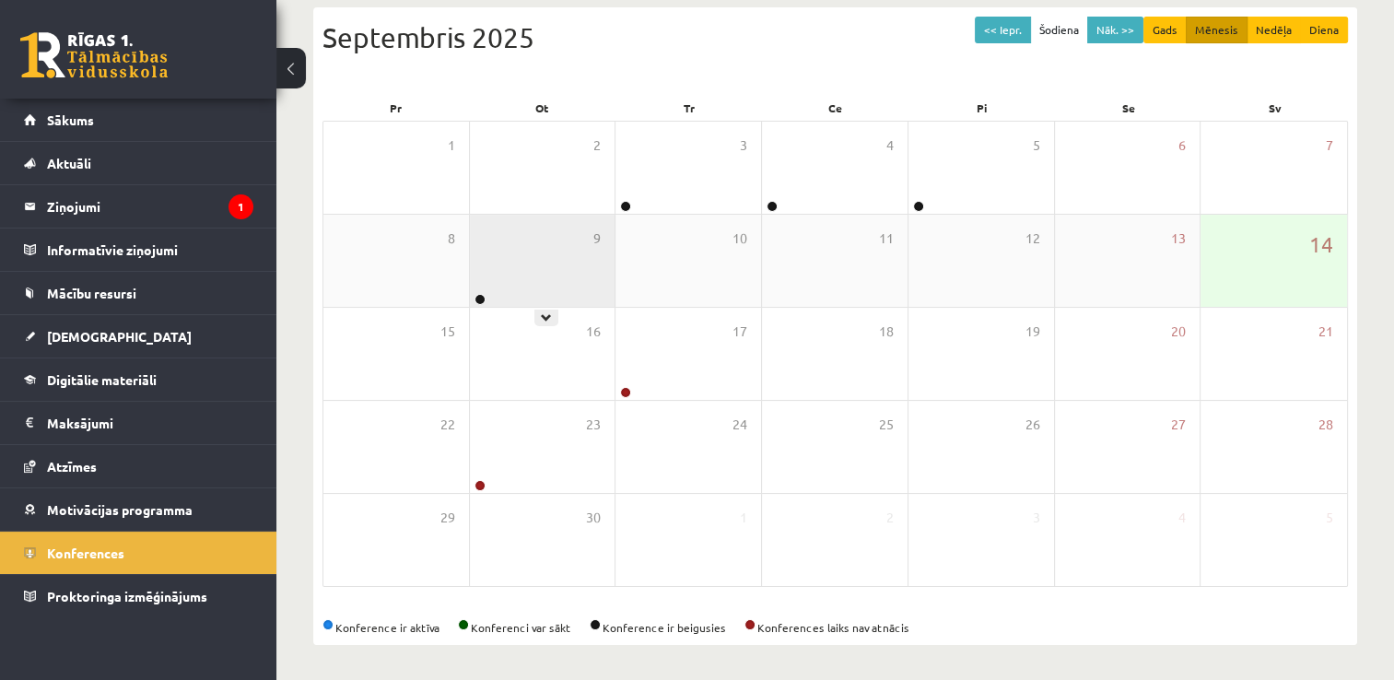
click at [523, 282] on div "9" at bounding box center [543, 261] width 146 height 92
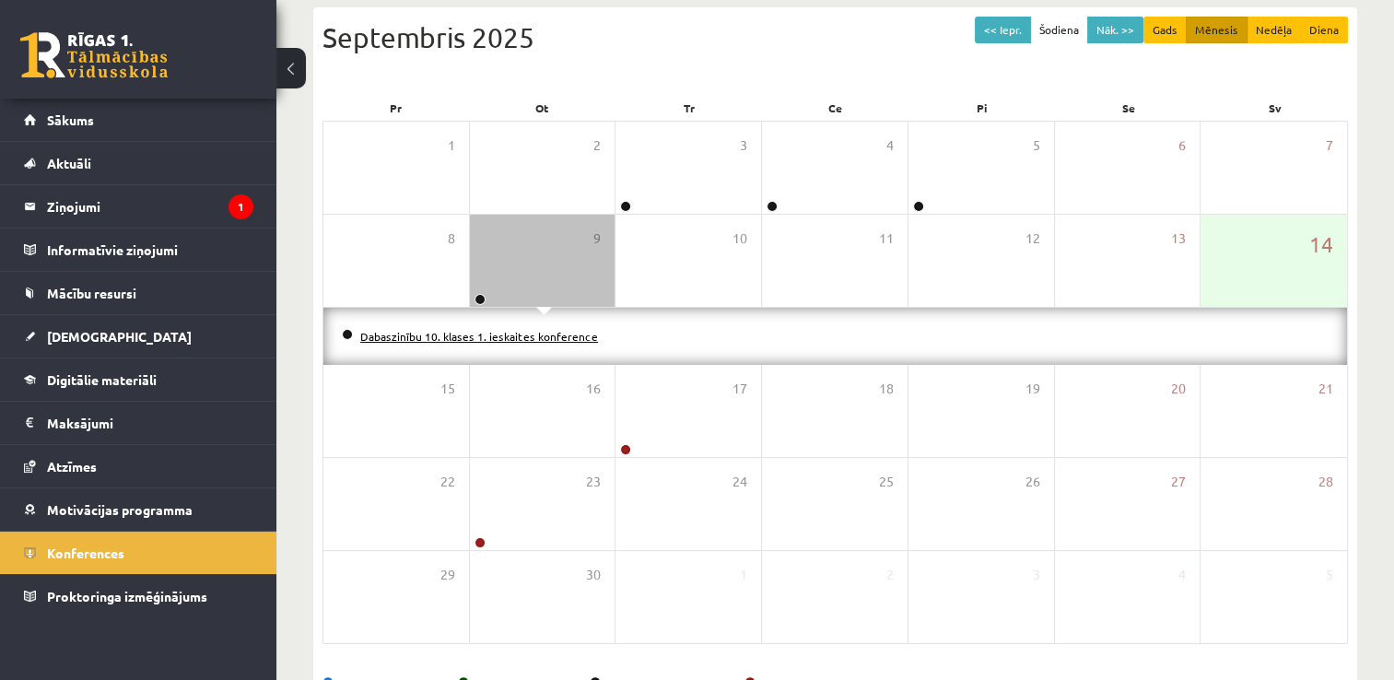
click at [512, 337] on link "Dabaszinību 10. klases 1. ieskaites konference" at bounding box center [479, 336] width 238 height 15
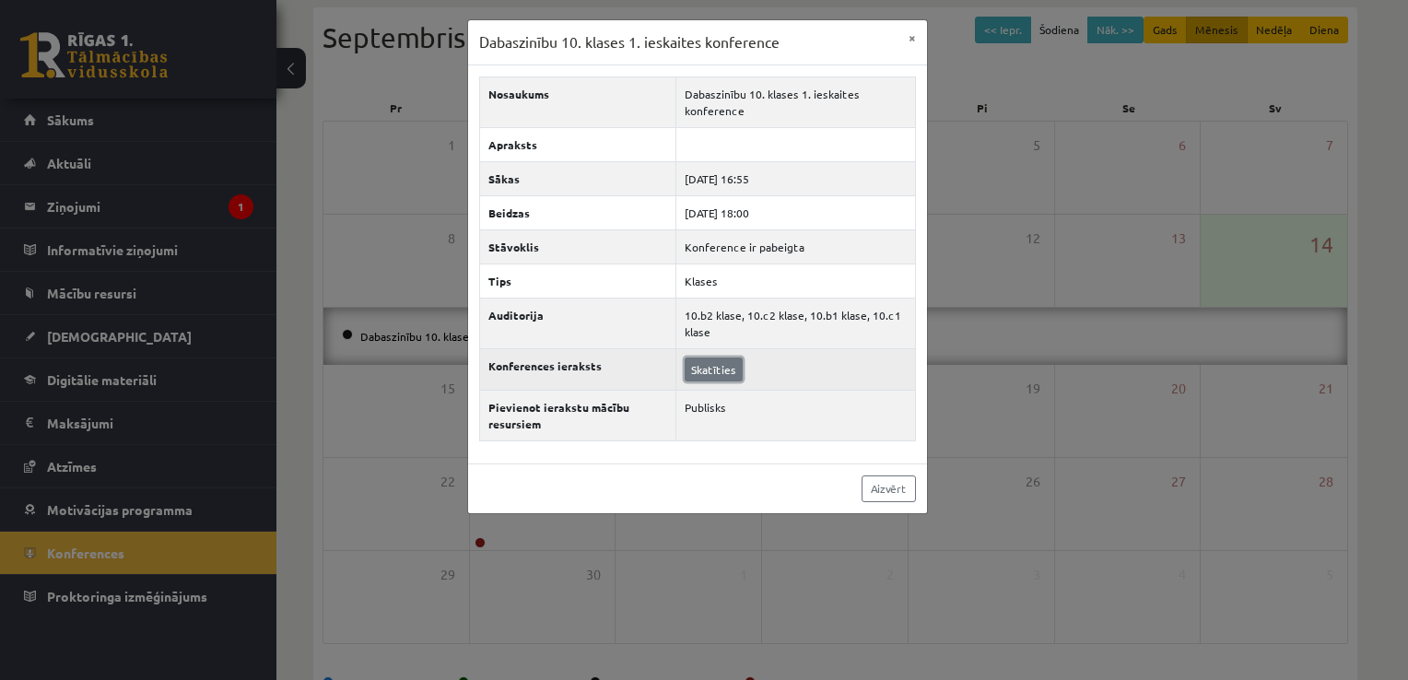
click at [714, 369] on link "Skatīties" at bounding box center [714, 370] width 58 height 24
